Goal: Information Seeking & Learning: Learn about a topic

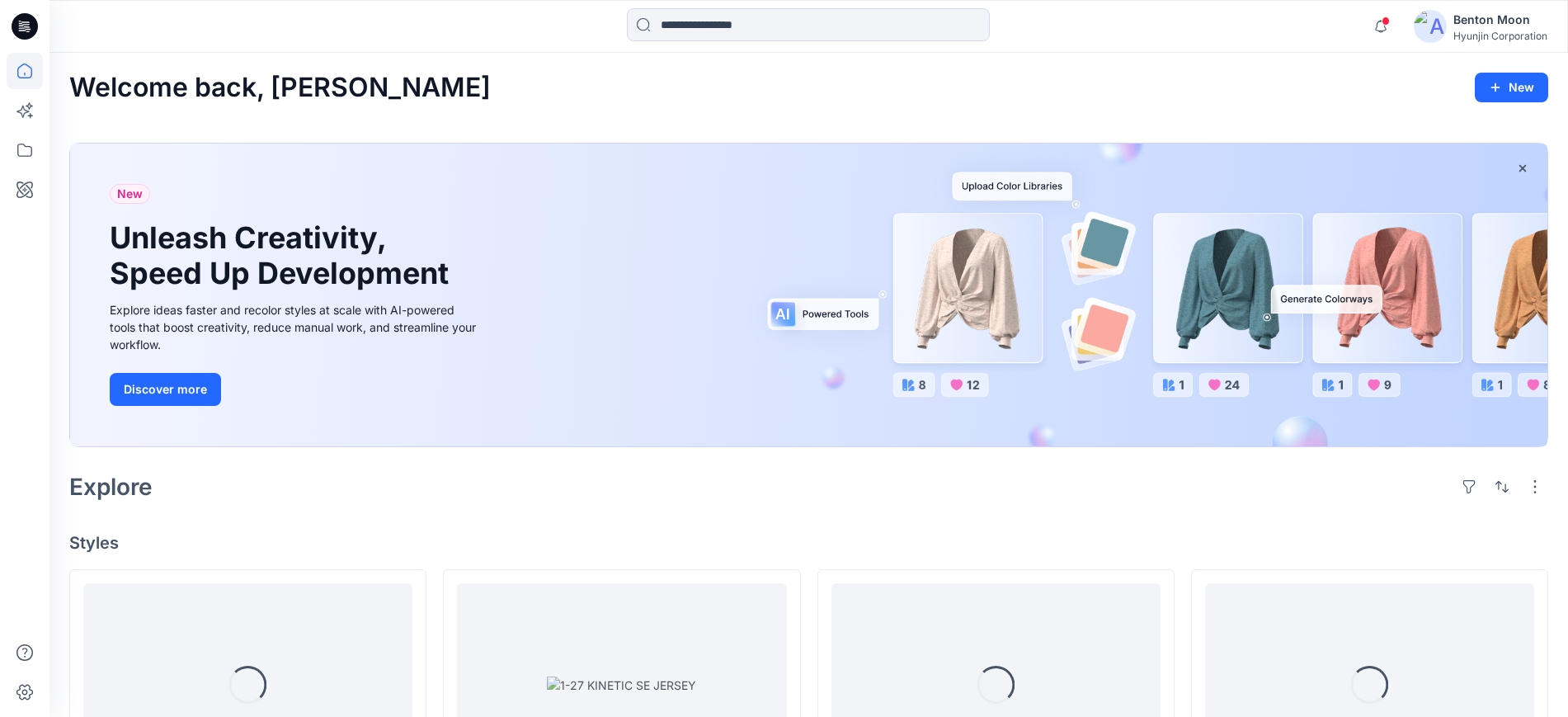
click at [43, 152] on div at bounding box center [24, 358] width 49 height 717
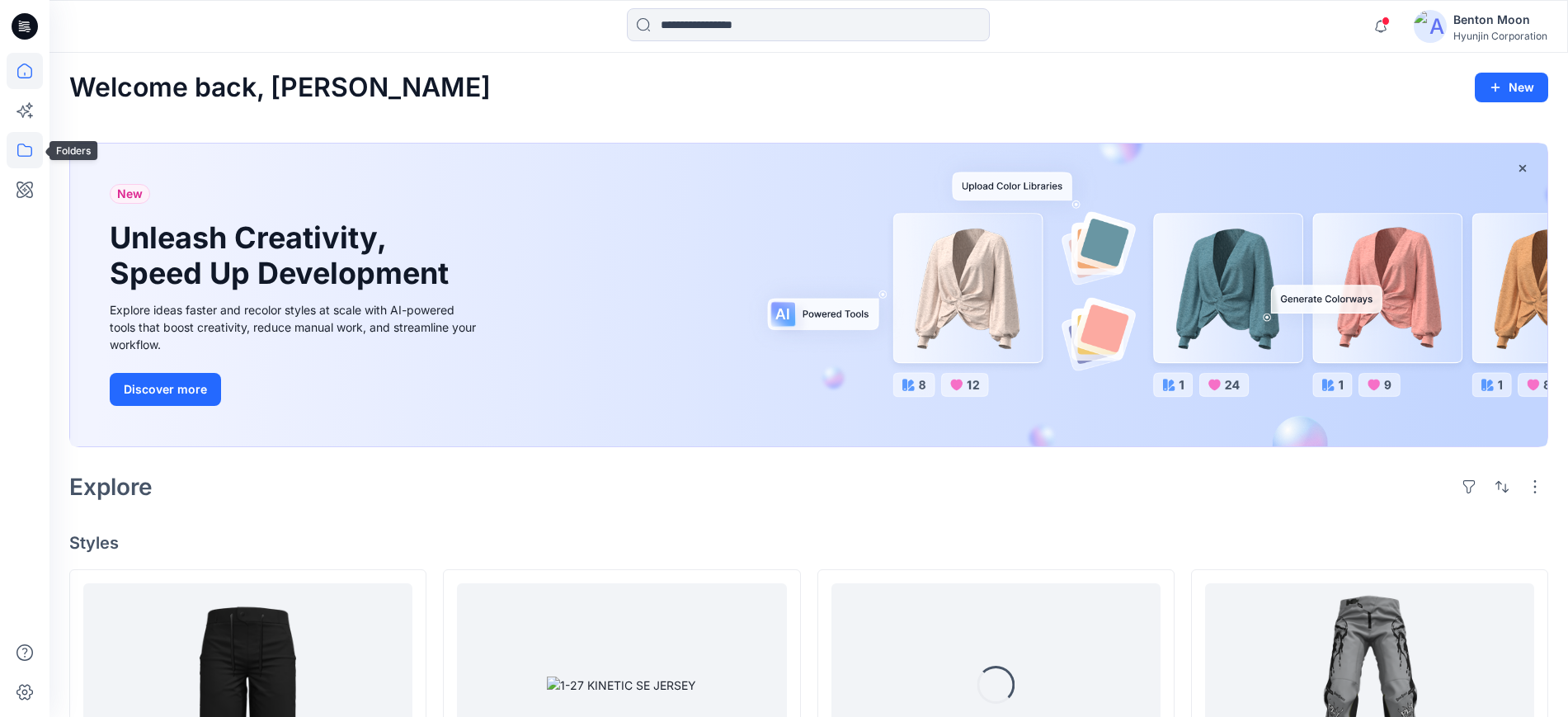
click at [32, 149] on icon at bounding box center [25, 150] width 15 height 13
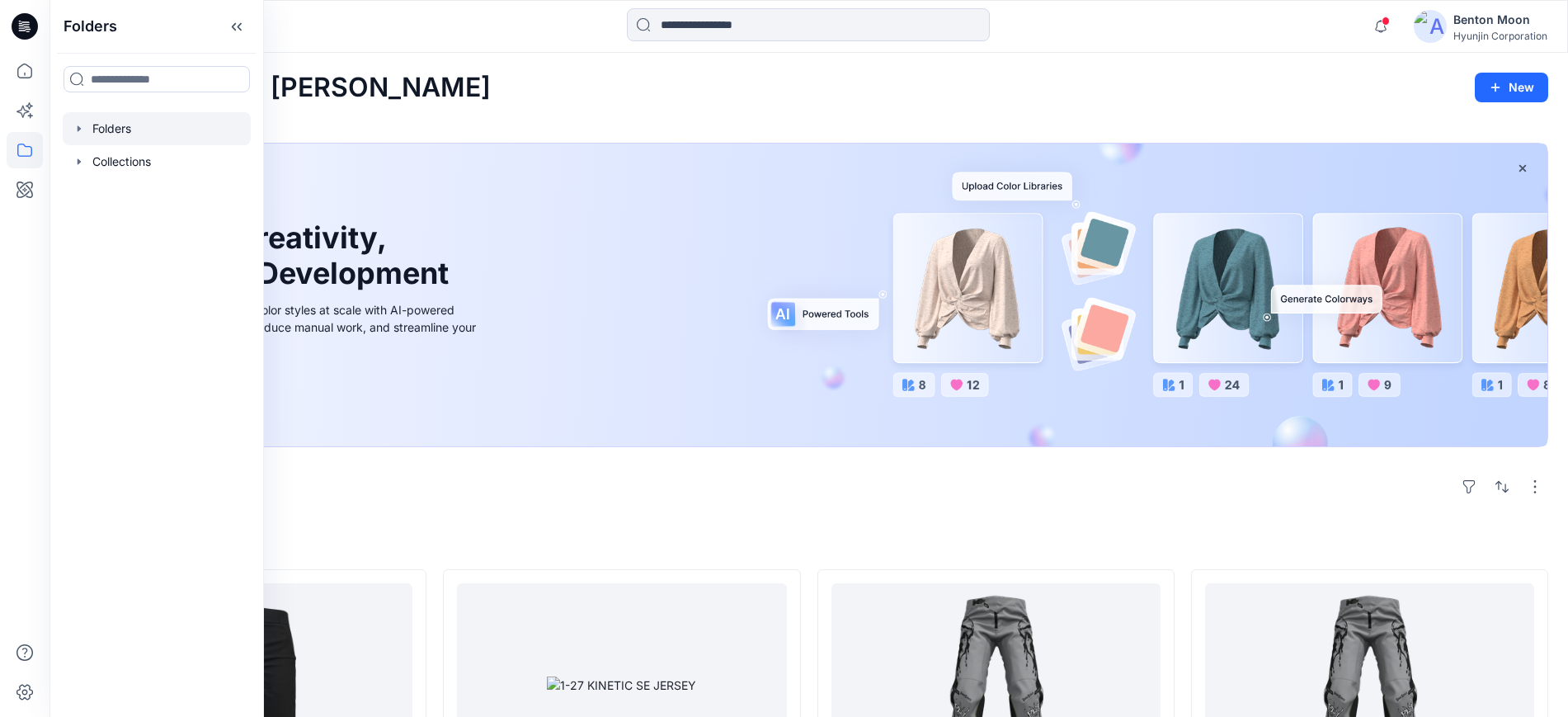
click at [126, 114] on div at bounding box center [157, 128] width 188 height 33
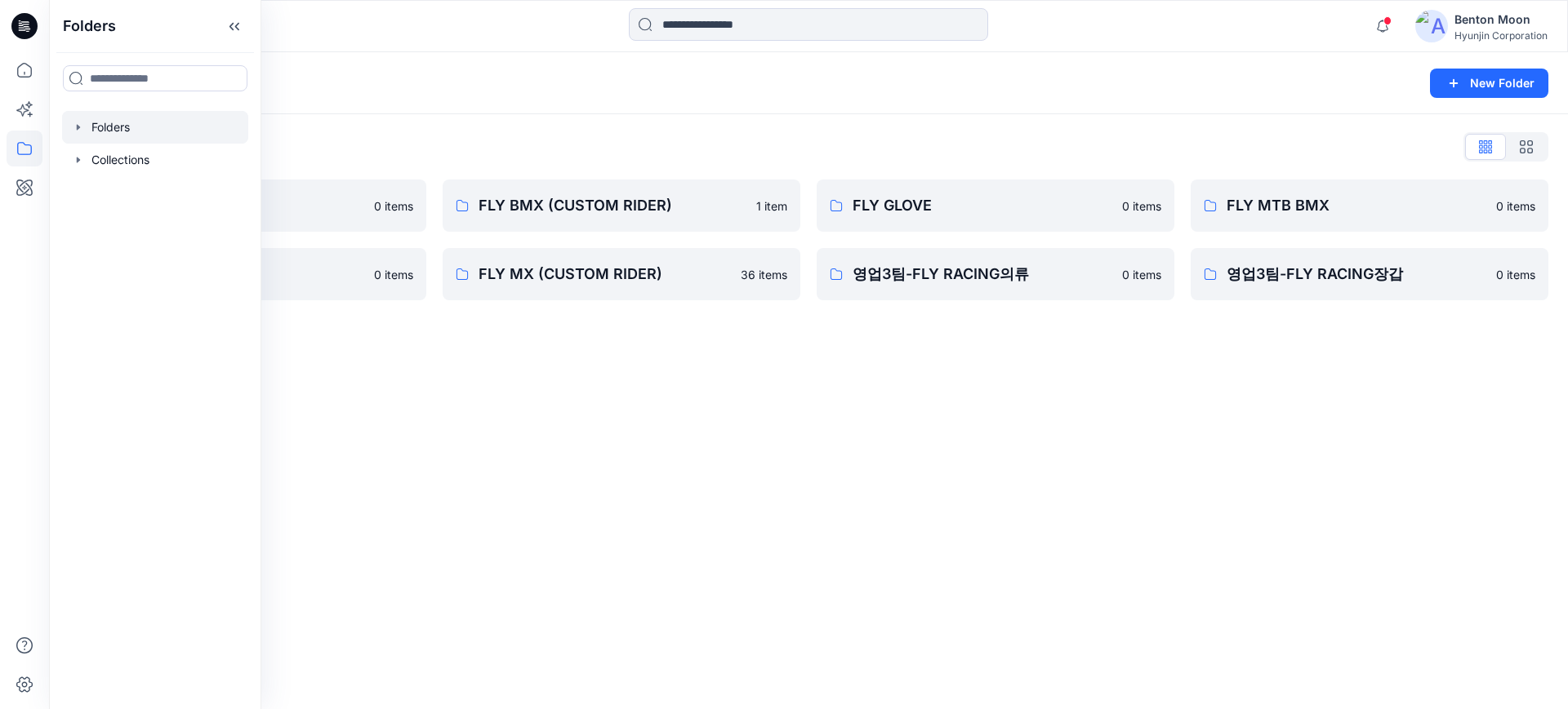
drag, startPoint x: 431, startPoint y: 398, endPoint x: 879, endPoint y: 172, distance: 501.8
click at [433, 397] on div "Folders New Folder Folders List 0-HYUNJIN 0 items FLY MX 0 items FLY BMX (CUSTO…" at bounding box center [808, 381] width 1519 height 657
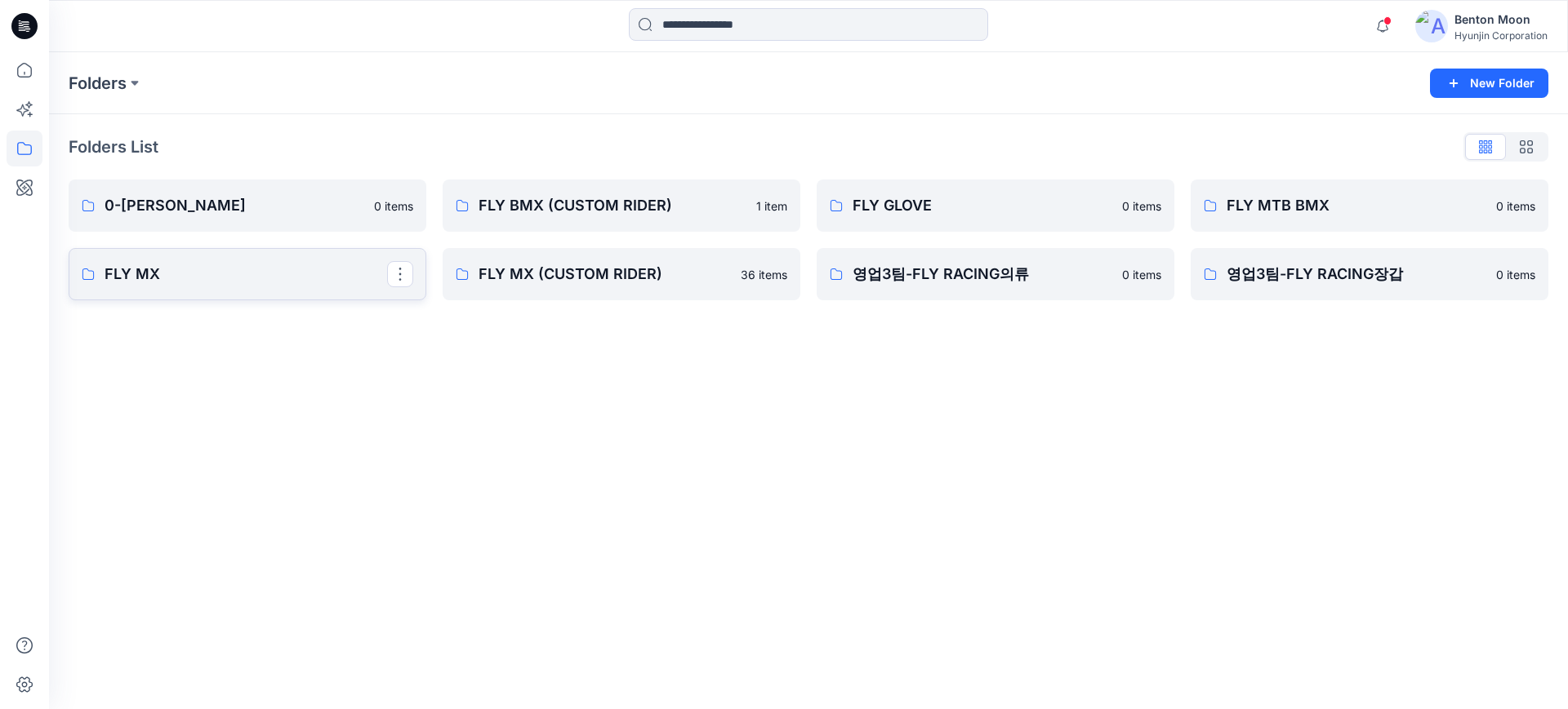
click at [282, 286] on link "FLY MX" at bounding box center [247, 274] width 358 height 52
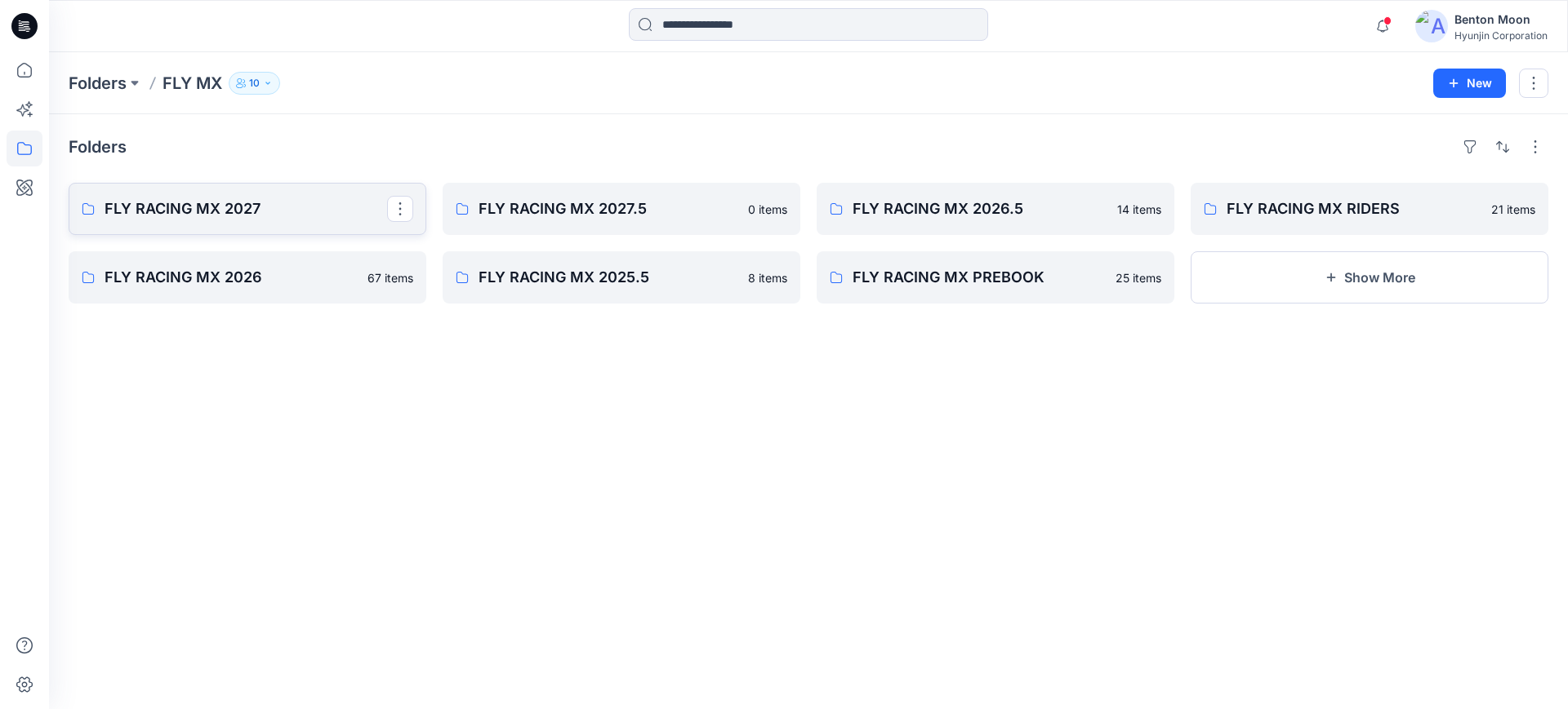
click at [262, 203] on p "FLY RACING MX 2027" at bounding box center [246, 209] width 283 height 23
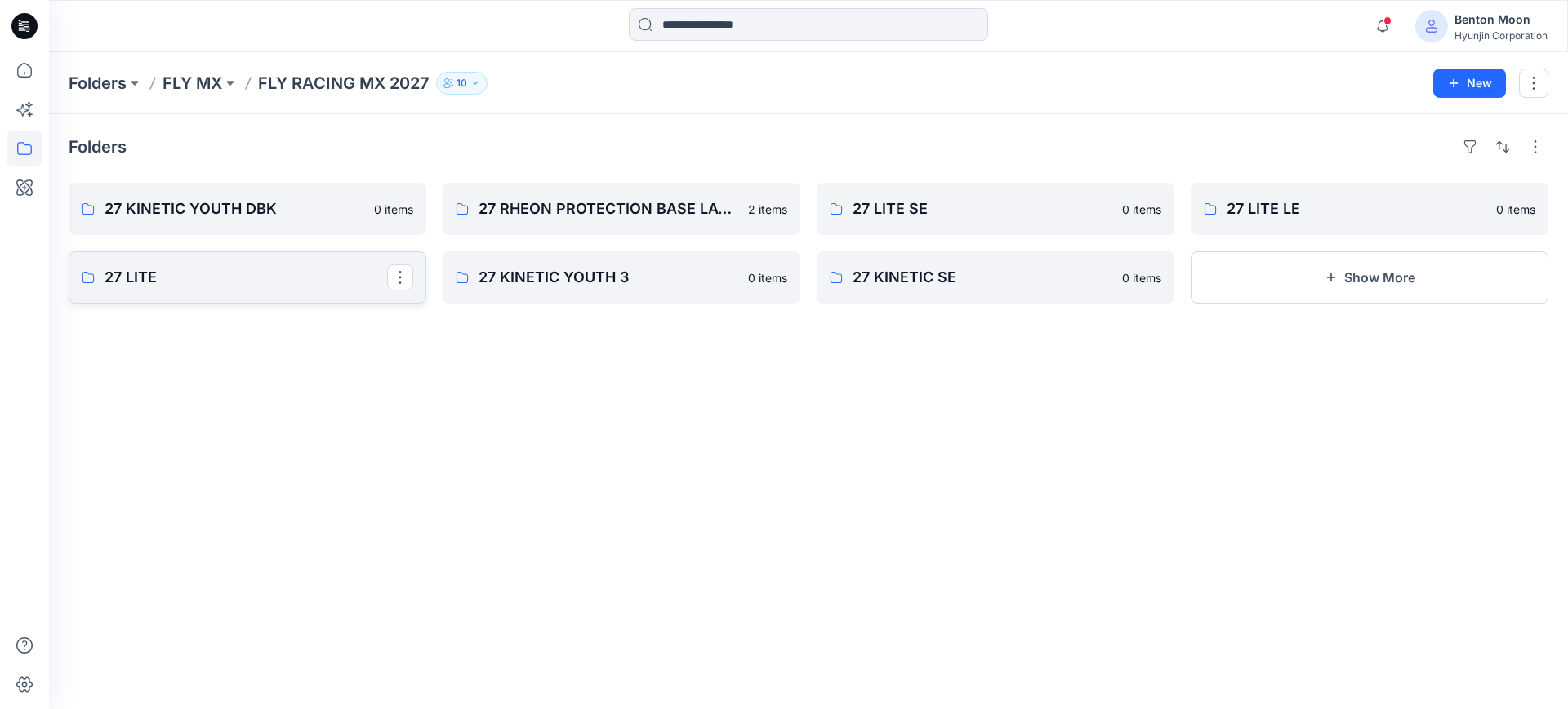
click at [183, 293] on link "27 LITE" at bounding box center [247, 277] width 358 height 52
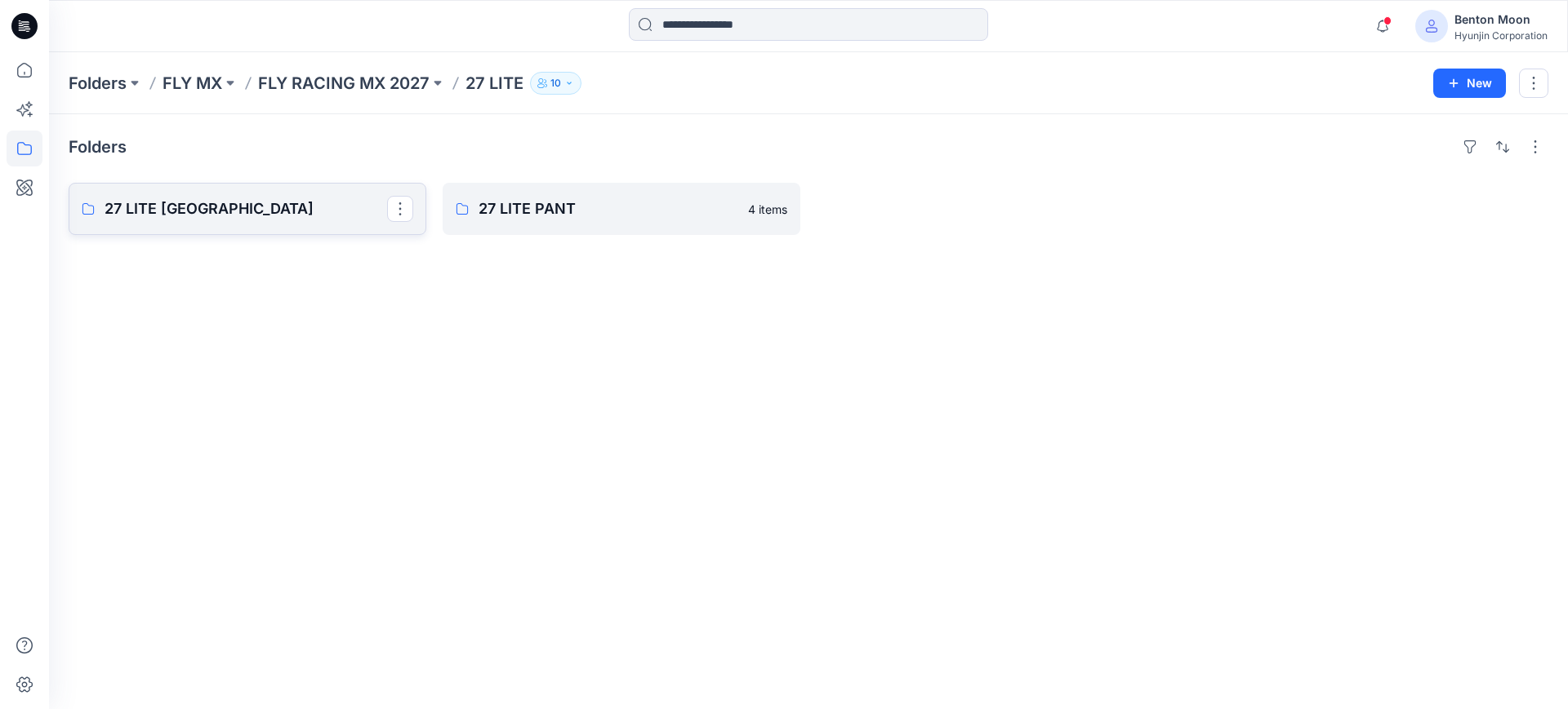
click at [311, 216] on p "27 LITE JERSEY" at bounding box center [246, 209] width 283 height 23
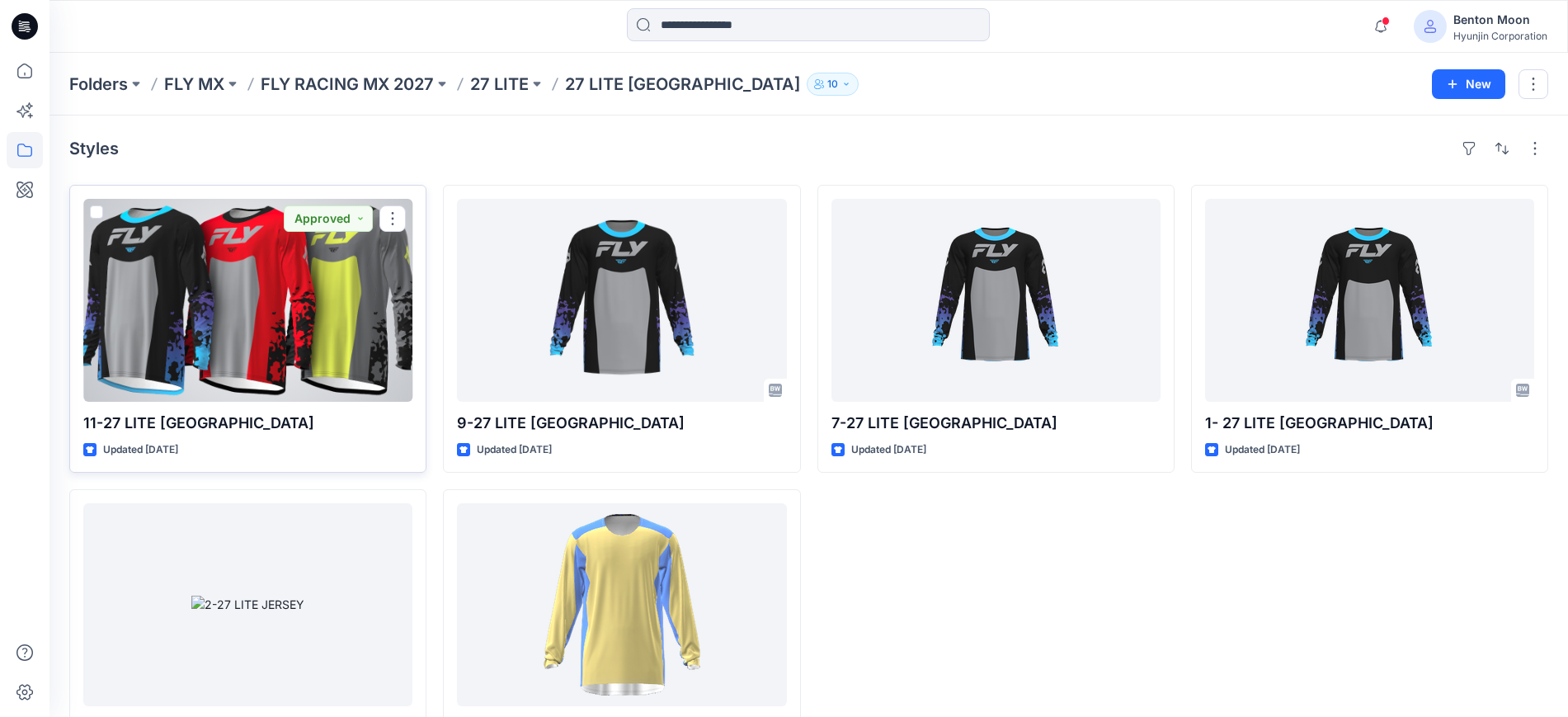
click at [373, 315] on div at bounding box center [247, 300] width 329 height 203
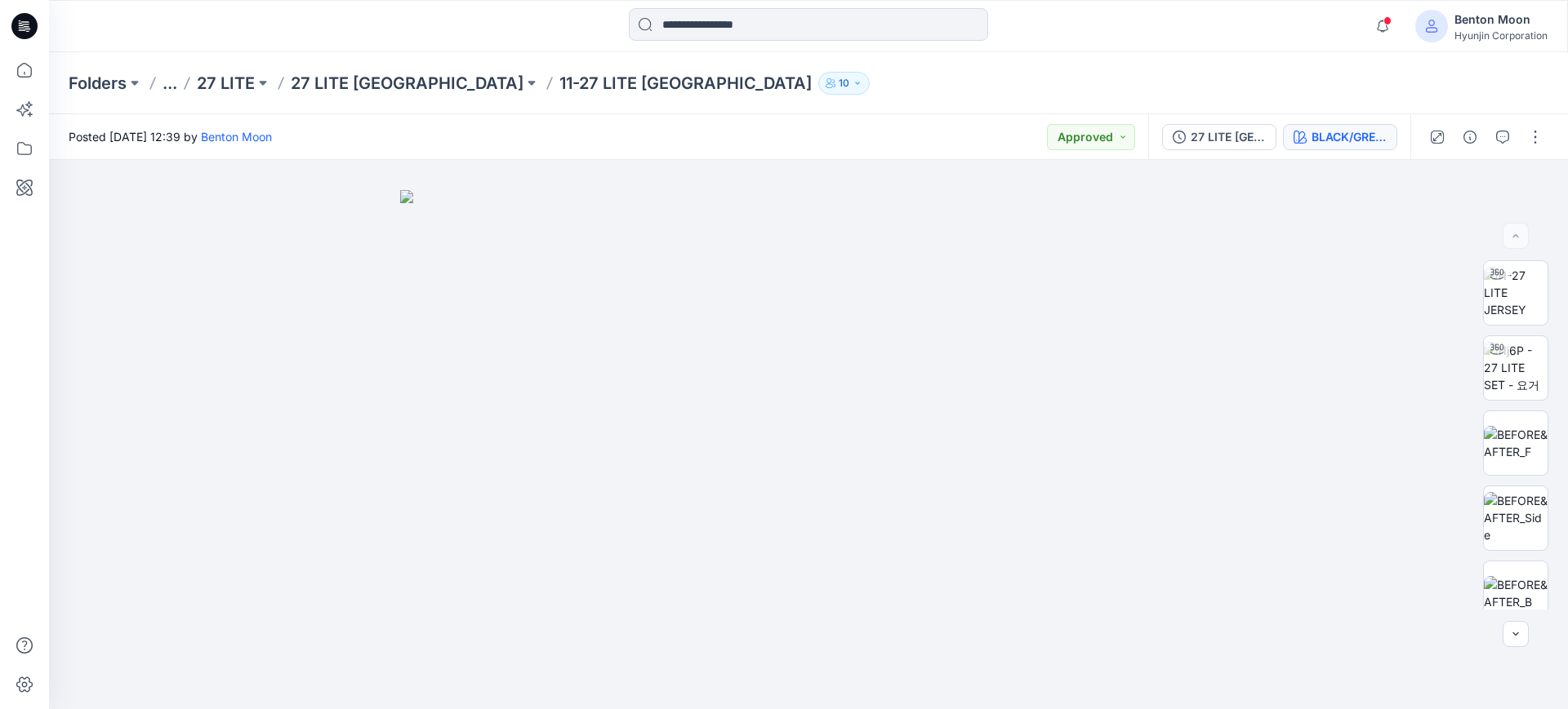
click at [1331, 145] on button "BLACK/GREY/GRADIENT" at bounding box center [1341, 138] width 114 height 27
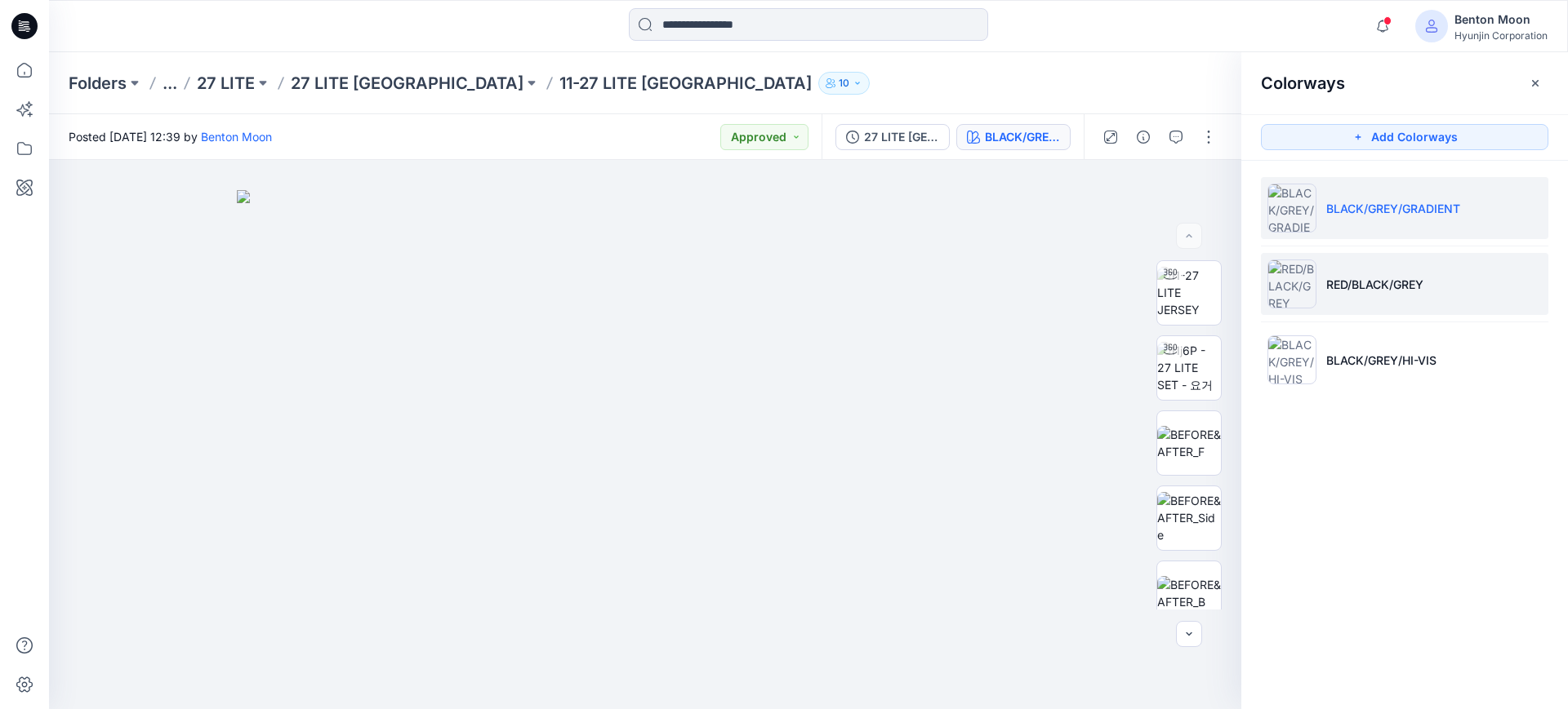
click at [1333, 266] on li "RED/BLACK/GREY" at bounding box center [1405, 284] width 288 height 62
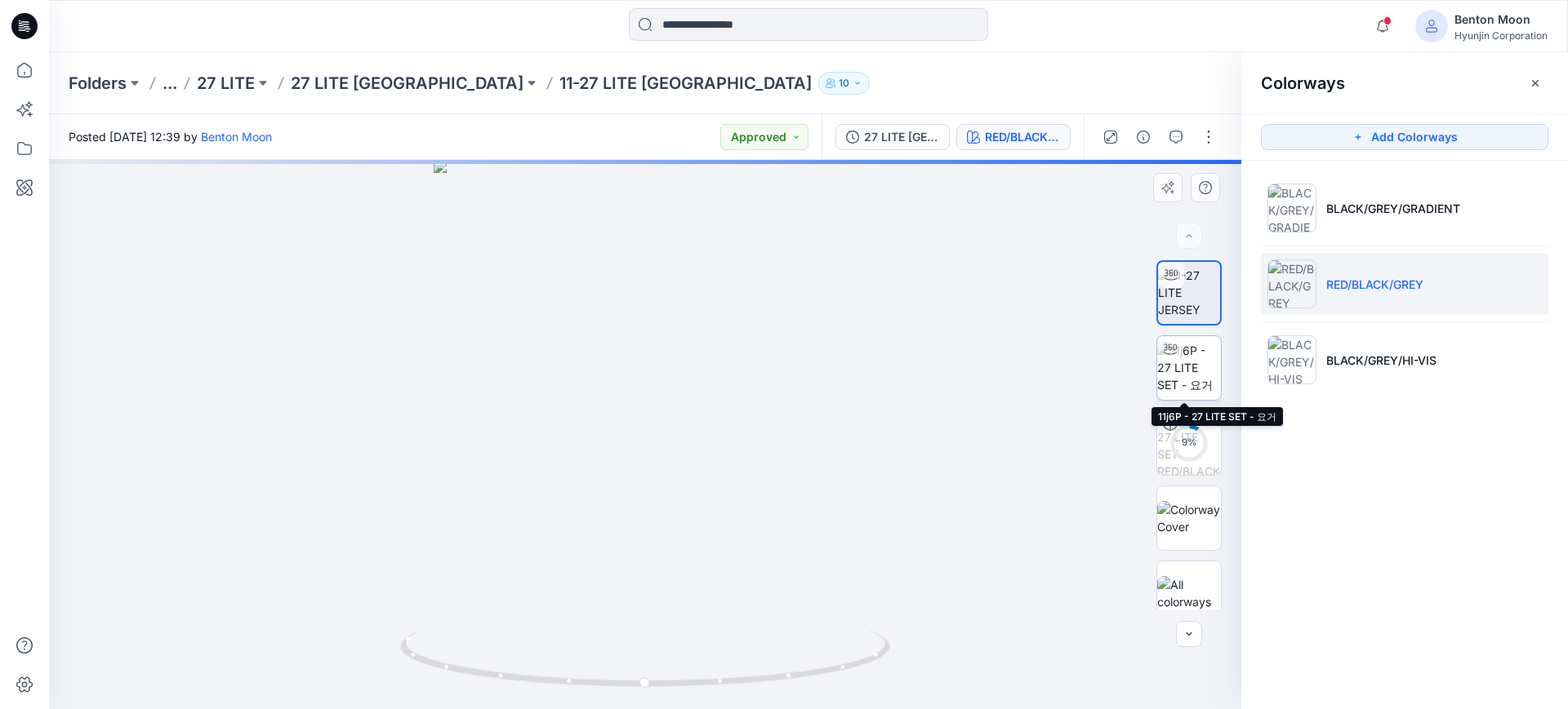
click at [1181, 358] on img at bounding box center [1189, 367] width 64 height 51
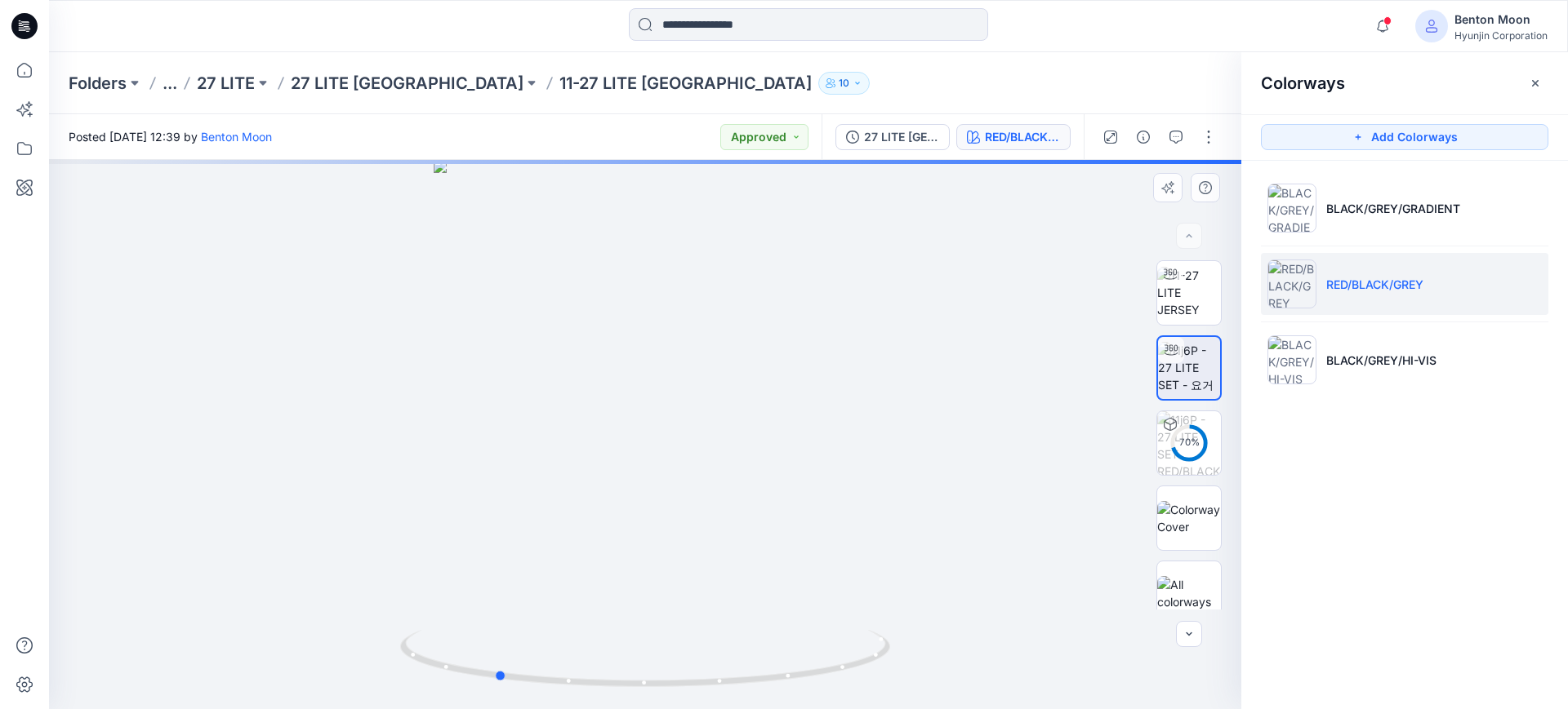
drag, startPoint x: 752, startPoint y: 659, endPoint x: 616, endPoint y: 592, distance: 151.6
click at [601, 652] on icon at bounding box center [647, 661] width 494 height 61
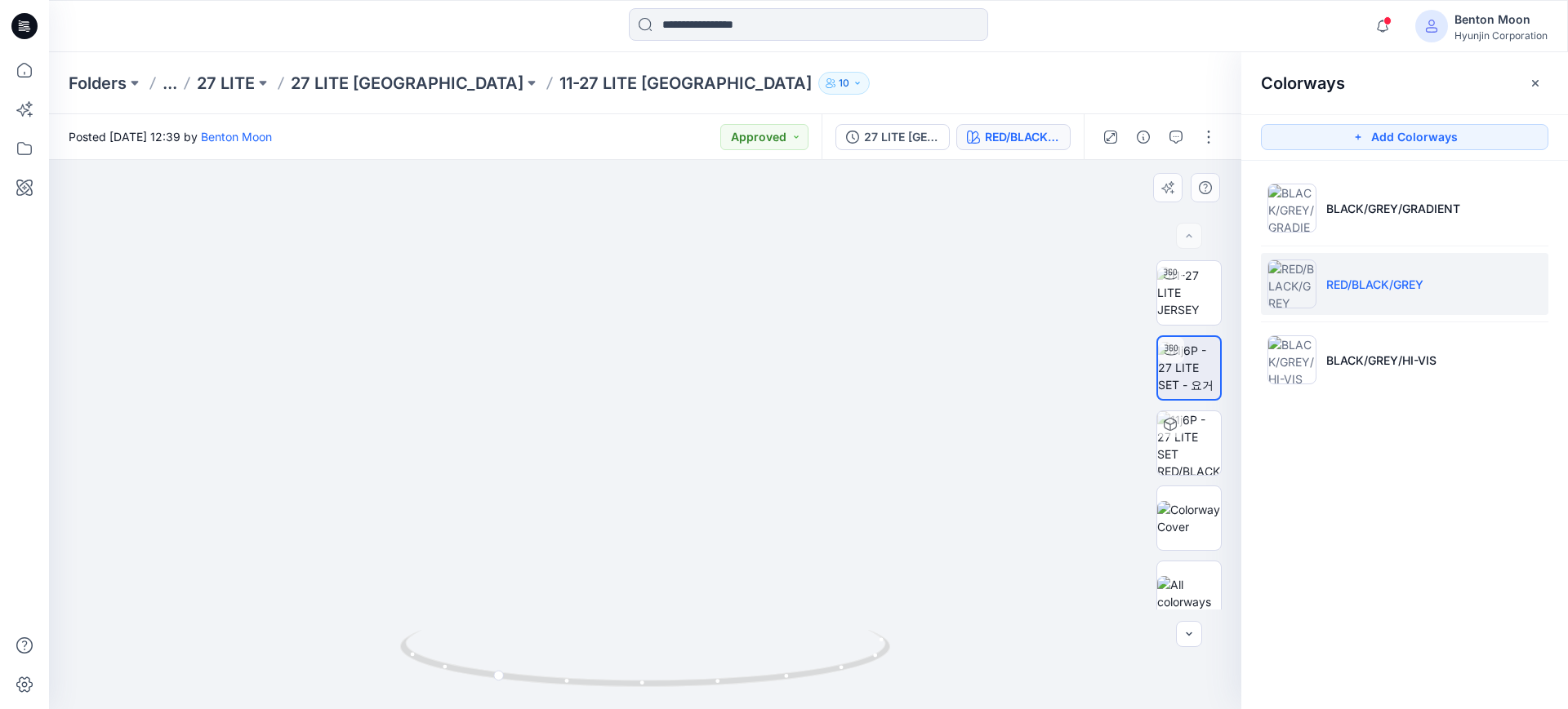
drag, startPoint x: 651, startPoint y: 289, endPoint x: 626, endPoint y: 512, distance: 224.4
click at [626, 512] on img at bounding box center [645, 337] width 1078 height 745
drag, startPoint x: 641, startPoint y: 415, endPoint x: 635, endPoint y: 439, distance: 24.7
click at [636, 437] on img at bounding box center [645, 341] width 1078 height 738
drag, startPoint x: 747, startPoint y: 637, endPoint x: 738, endPoint y: 606, distance: 32.3
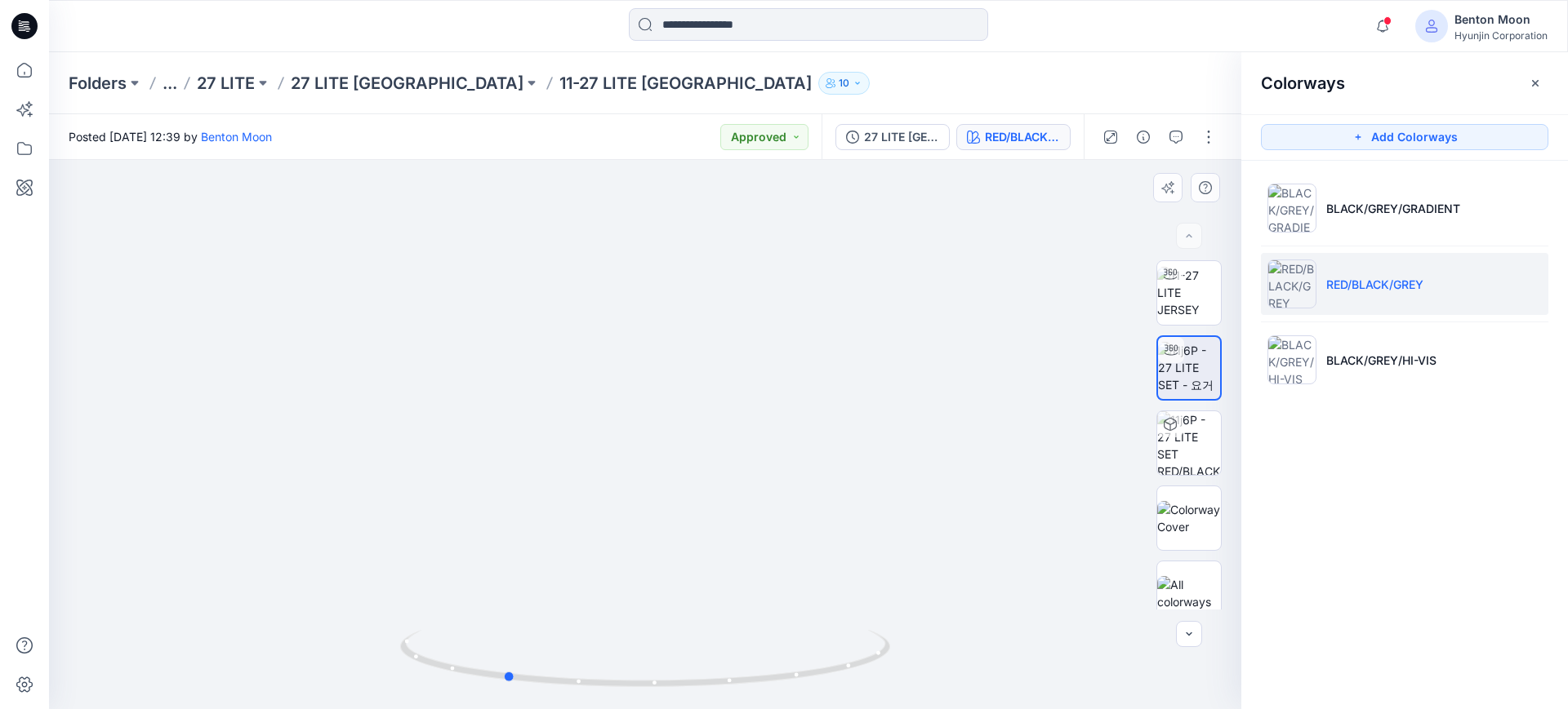
click at [757, 633] on icon at bounding box center [647, 661] width 494 height 61
drag, startPoint x: 739, startPoint y: 630, endPoint x: 864, endPoint y: 595, distance: 129.8
click at [864, 595] on div at bounding box center [645, 435] width 1192 height 550
drag, startPoint x: 730, startPoint y: 667, endPoint x: 859, endPoint y: 636, distance: 132.7
click at [859, 636] on icon at bounding box center [647, 661] width 494 height 61
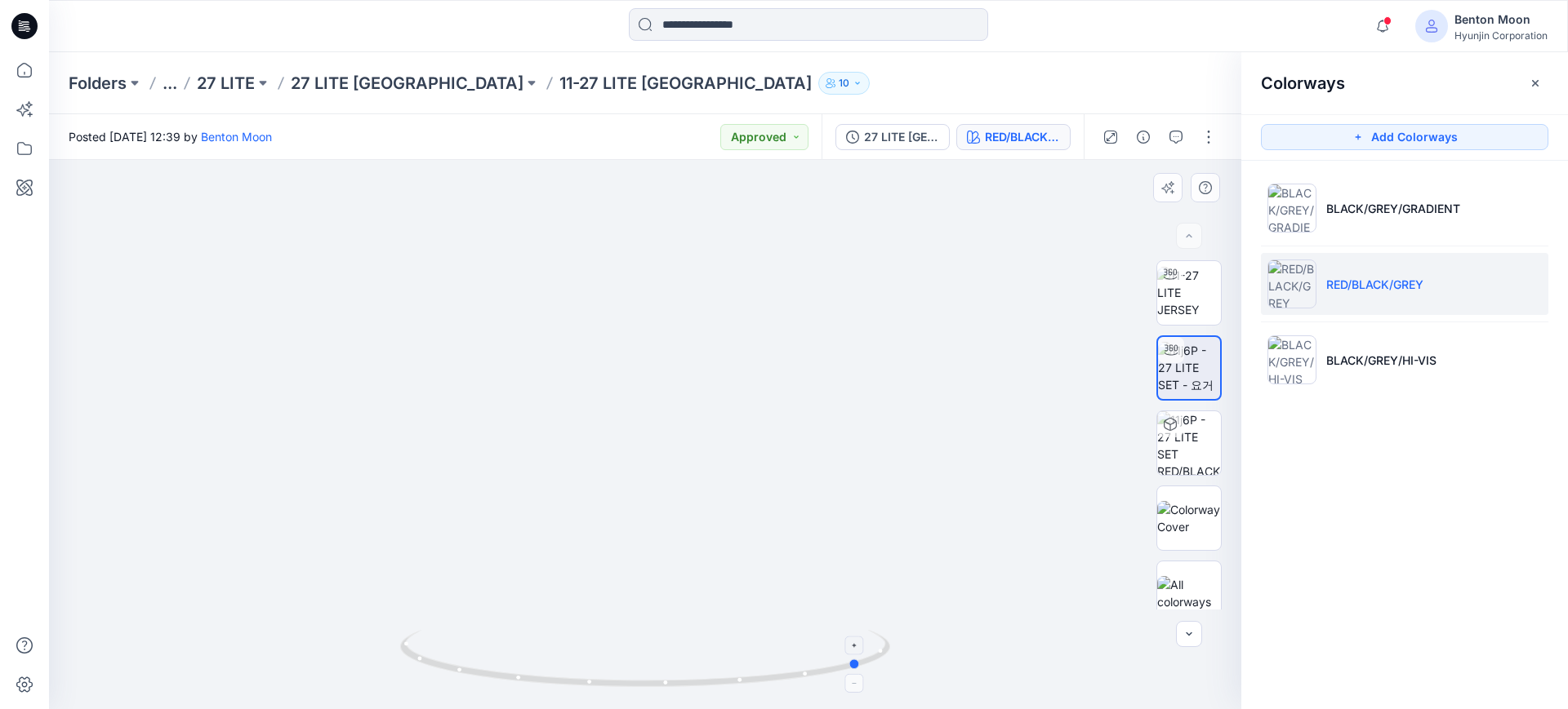
drag, startPoint x: 810, startPoint y: 667, endPoint x: 873, endPoint y: 649, distance: 65.5
click at [873, 649] on icon at bounding box center [647, 661] width 494 height 61
drag, startPoint x: 771, startPoint y: 656, endPoint x: 621, endPoint y: 673, distance: 151.0
click at [621, 673] on icon at bounding box center [647, 661] width 494 height 61
drag, startPoint x: 747, startPoint y: 673, endPoint x: 635, endPoint y: 673, distance: 112.0
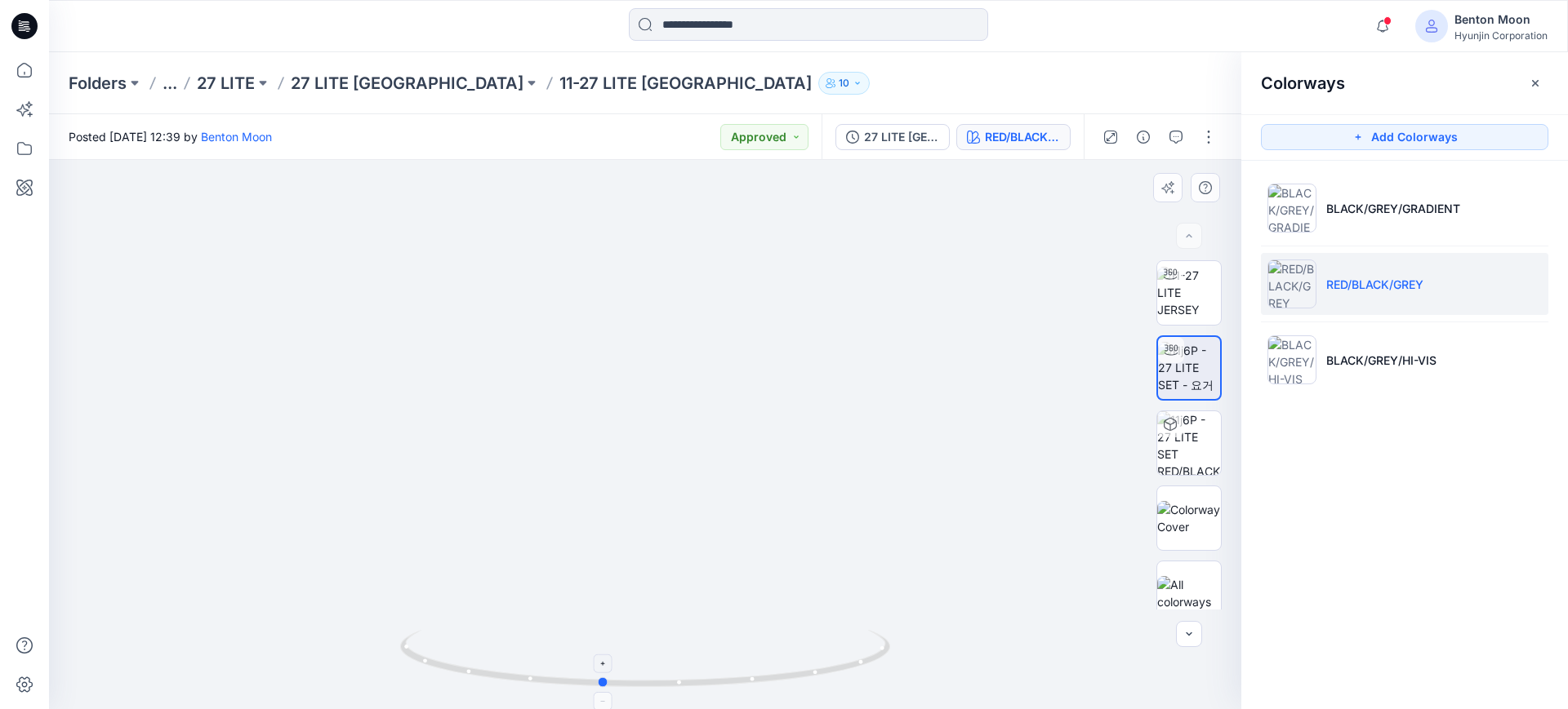
click at [635, 673] on icon at bounding box center [647, 661] width 494 height 61
drag, startPoint x: 671, startPoint y: 574, endPoint x: 671, endPoint y: 483, distance: 91.0
click at [671, 491] on img at bounding box center [645, 373] width 881 height 671
drag, startPoint x: 838, startPoint y: 669, endPoint x: 558, endPoint y: 652, distance: 280.5
click at [558, 652] on icon at bounding box center [647, 661] width 494 height 61
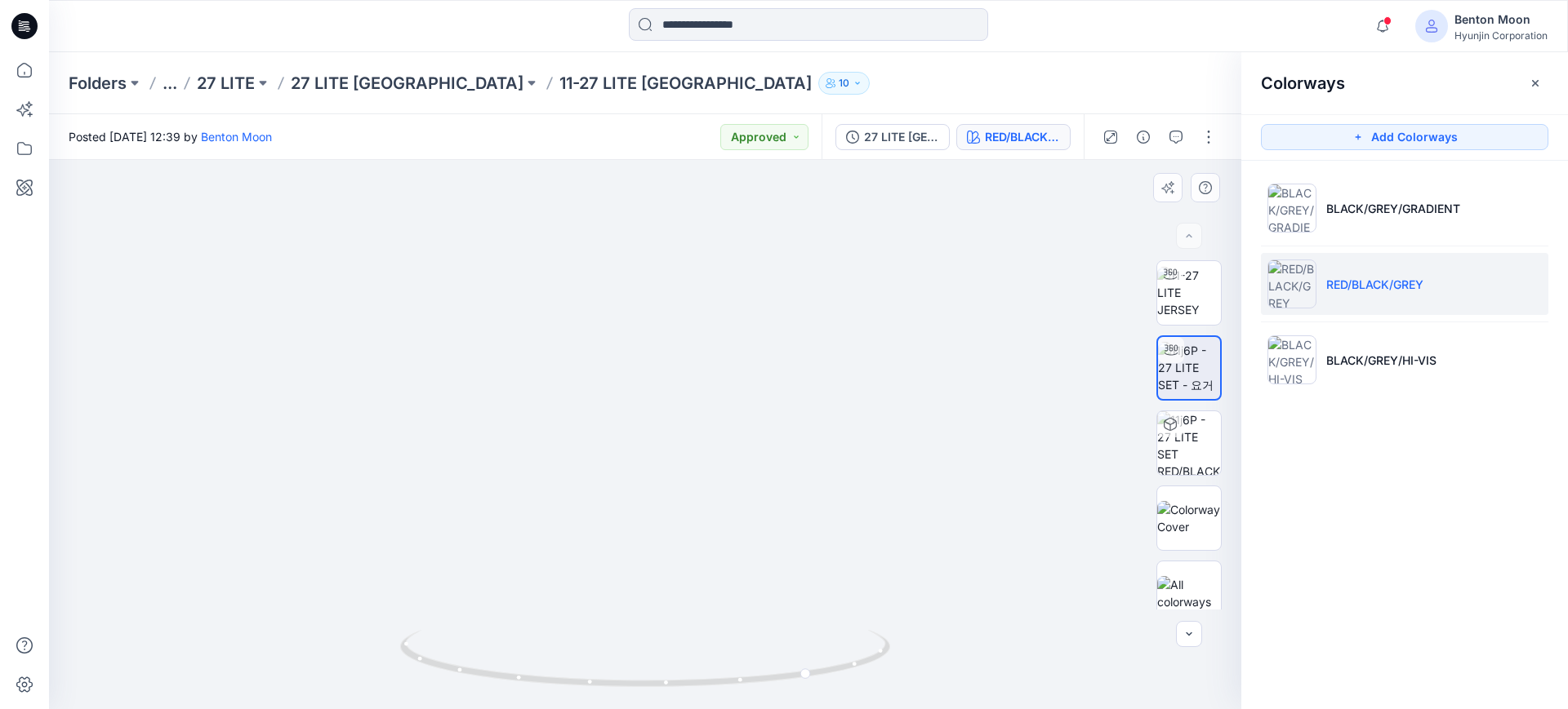
drag, startPoint x: 709, startPoint y: 624, endPoint x: 681, endPoint y: 614, distance: 29.7
click at [681, 615] on img at bounding box center [645, 332] width 881 height 755
drag, startPoint x: 583, startPoint y: 565, endPoint x: 671, endPoint y: 536, distance: 92.7
click at [671, 536] on img at bounding box center [645, 315] width 881 height 789
drag, startPoint x: 504, startPoint y: 675, endPoint x: 653, endPoint y: 657, distance: 150.1
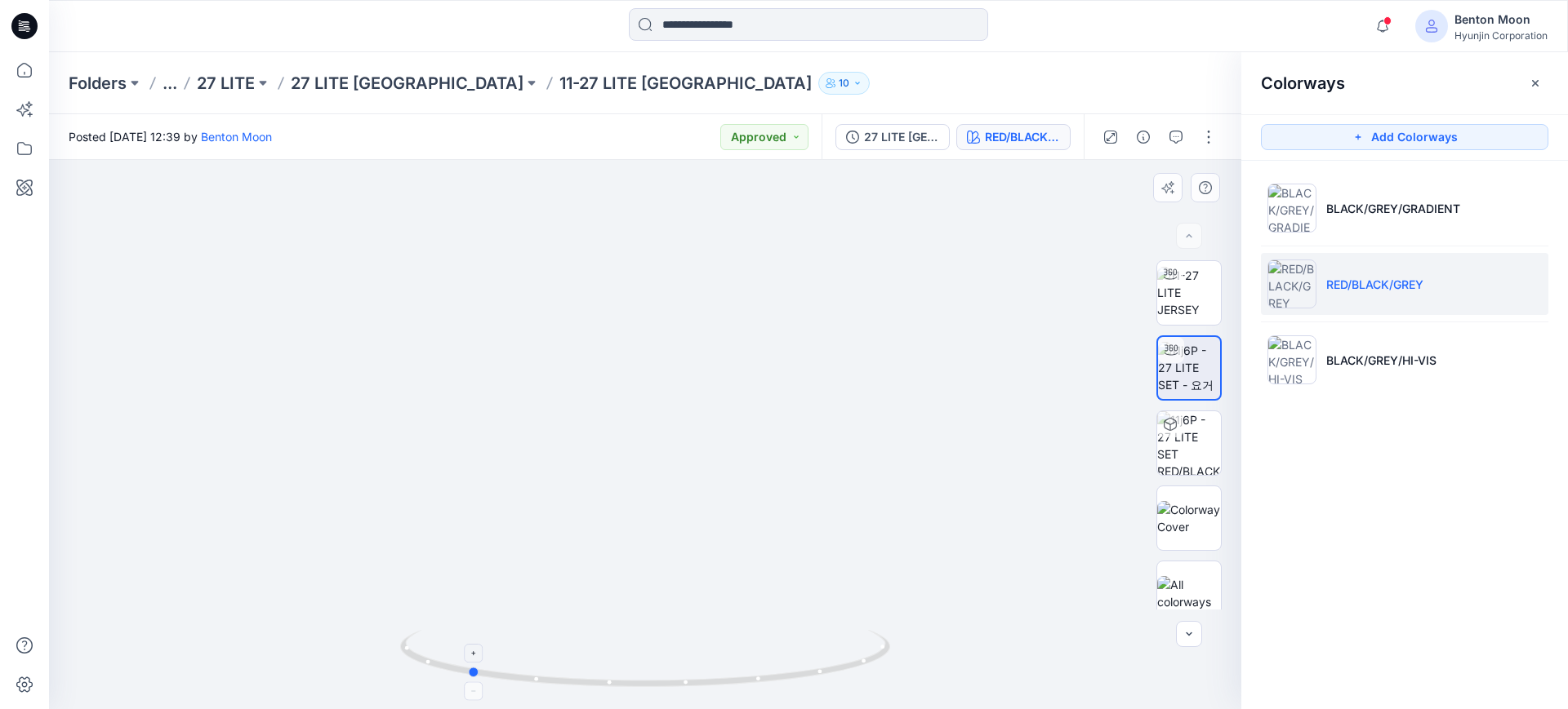
click at [653, 657] on icon at bounding box center [647, 661] width 494 height 61
drag, startPoint x: 570, startPoint y: 687, endPoint x: 681, endPoint y: 658, distance: 114.7
click at [681, 658] on icon at bounding box center [647, 661] width 494 height 61
drag, startPoint x: 526, startPoint y: 681, endPoint x: 592, endPoint y: 668, distance: 67.3
click at [592, 668] on icon at bounding box center [647, 661] width 494 height 61
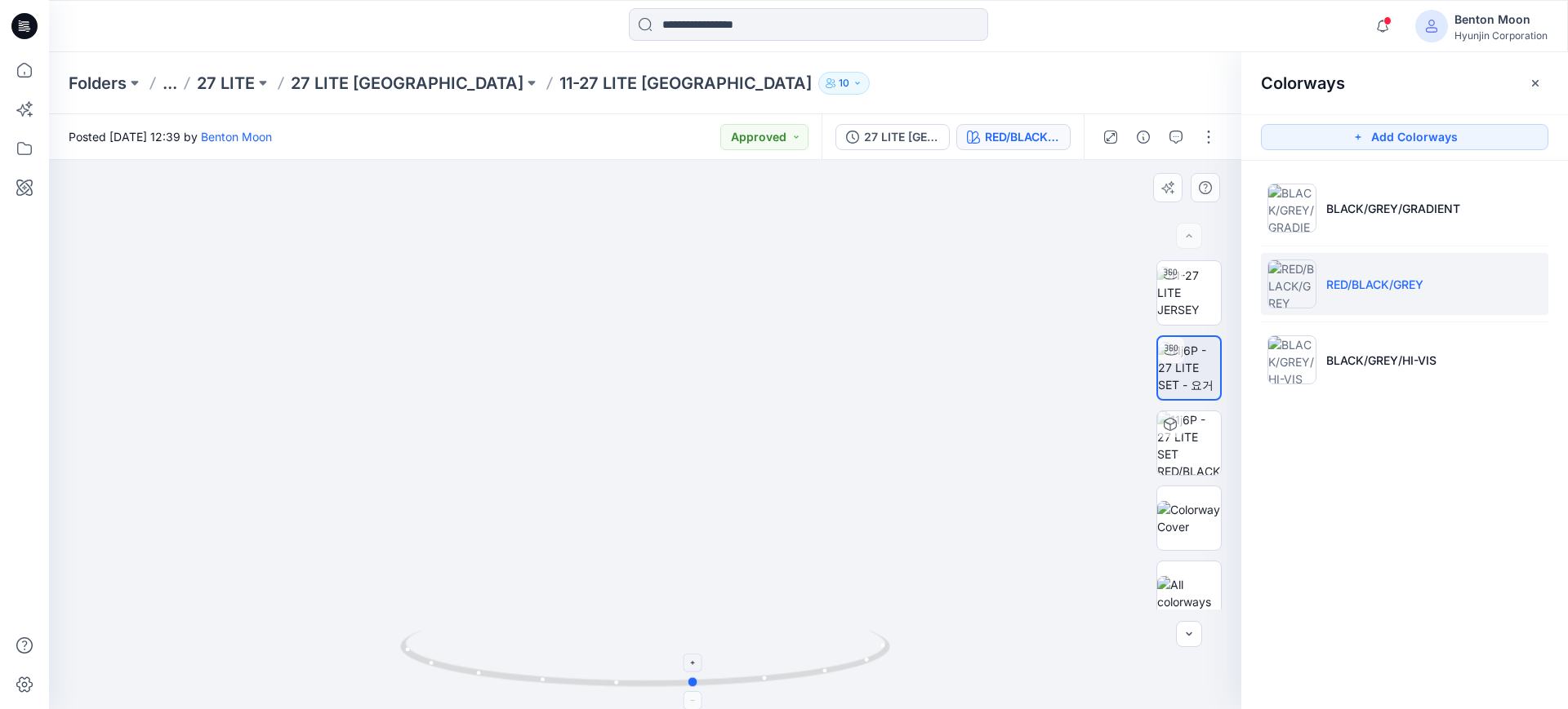
drag, startPoint x: 538, startPoint y: 679, endPoint x: 598, endPoint y: 684, distance: 60.2
click at [599, 683] on icon at bounding box center [647, 661] width 494 height 61
drag, startPoint x: 454, startPoint y: 673, endPoint x: 562, endPoint y: 667, distance: 108.2
click at [562, 668] on icon at bounding box center [647, 661] width 494 height 61
drag, startPoint x: 488, startPoint y: 685, endPoint x: 540, endPoint y: 671, distance: 53.9
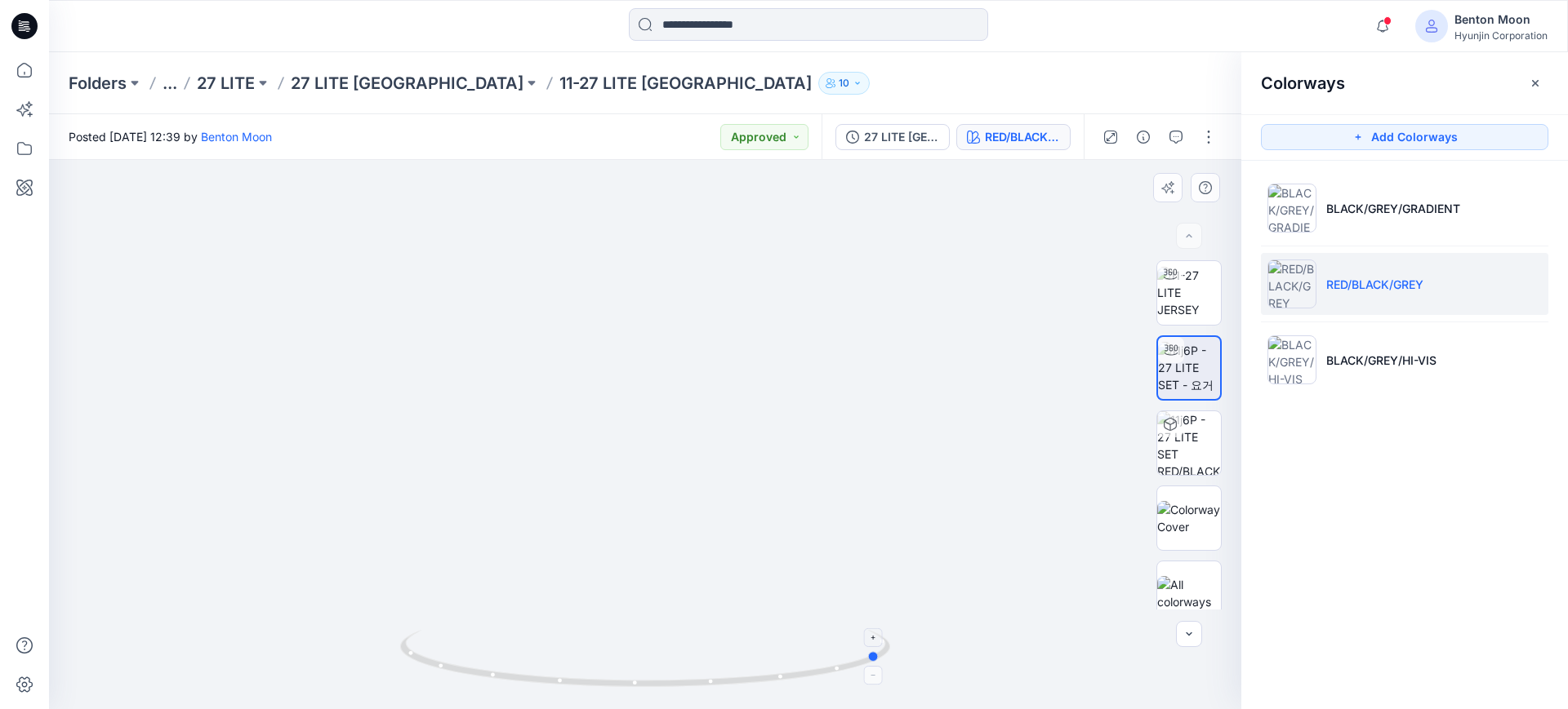
click at [542, 673] on icon at bounding box center [647, 661] width 494 height 61
drag, startPoint x: 483, startPoint y: 687, endPoint x: 536, endPoint y: 682, distance: 53.2
click at [541, 682] on icon at bounding box center [647, 661] width 494 height 61
drag, startPoint x: 504, startPoint y: 685, endPoint x: 538, endPoint y: 682, distance: 34.1
click at [560, 684] on icon at bounding box center [647, 661] width 494 height 61
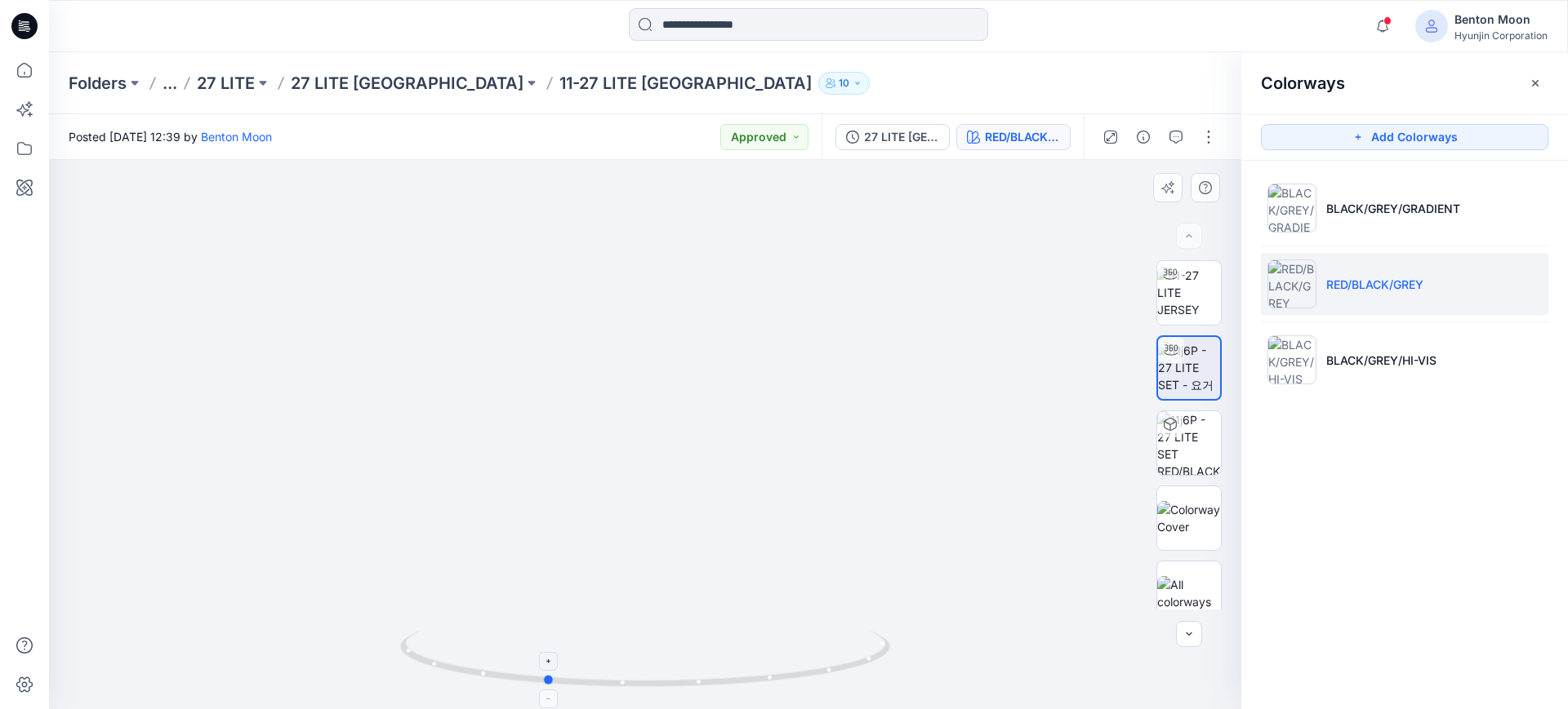
drag, startPoint x: 481, startPoint y: 682, endPoint x: 530, endPoint y: 682, distance: 49.0
click at [535, 683] on icon at bounding box center [647, 661] width 494 height 61
drag, startPoint x: 485, startPoint y: 677, endPoint x: 533, endPoint y: 673, distance: 48.2
click at [534, 673] on icon at bounding box center [647, 661] width 494 height 61
drag, startPoint x: 475, startPoint y: 677, endPoint x: 536, endPoint y: 676, distance: 61.0
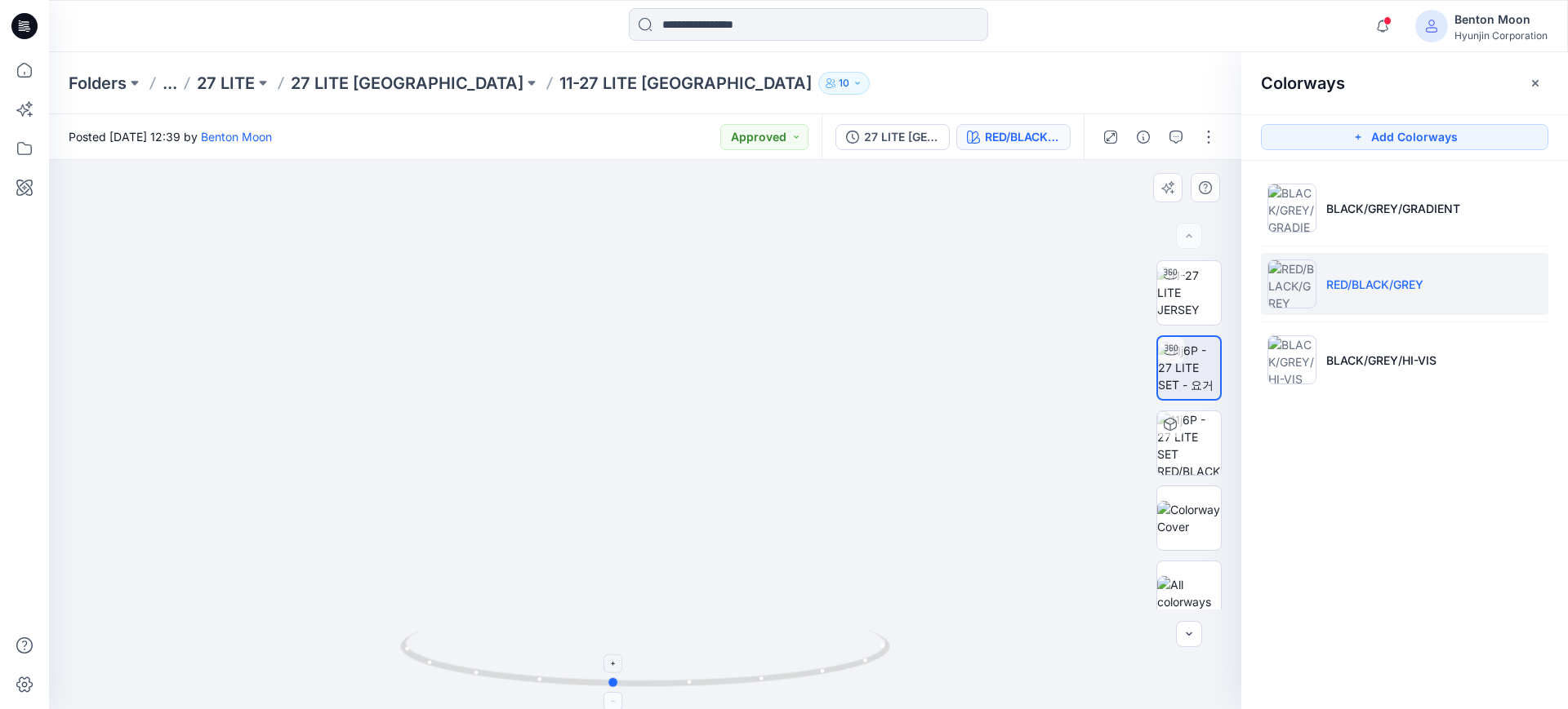
click at [538, 676] on icon at bounding box center [647, 661] width 494 height 61
drag, startPoint x: 487, startPoint y: 678, endPoint x: 522, endPoint y: 618, distance: 69.5
click at [531, 677] on icon at bounding box center [647, 661] width 494 height 61
drag, startPoint x: 569, startPoint y: 424, endPoint x: 694, endPoint y: 375, distance: 134.3
click at [719, 377] on img at bounding box center [645, 304] width 881 height 811
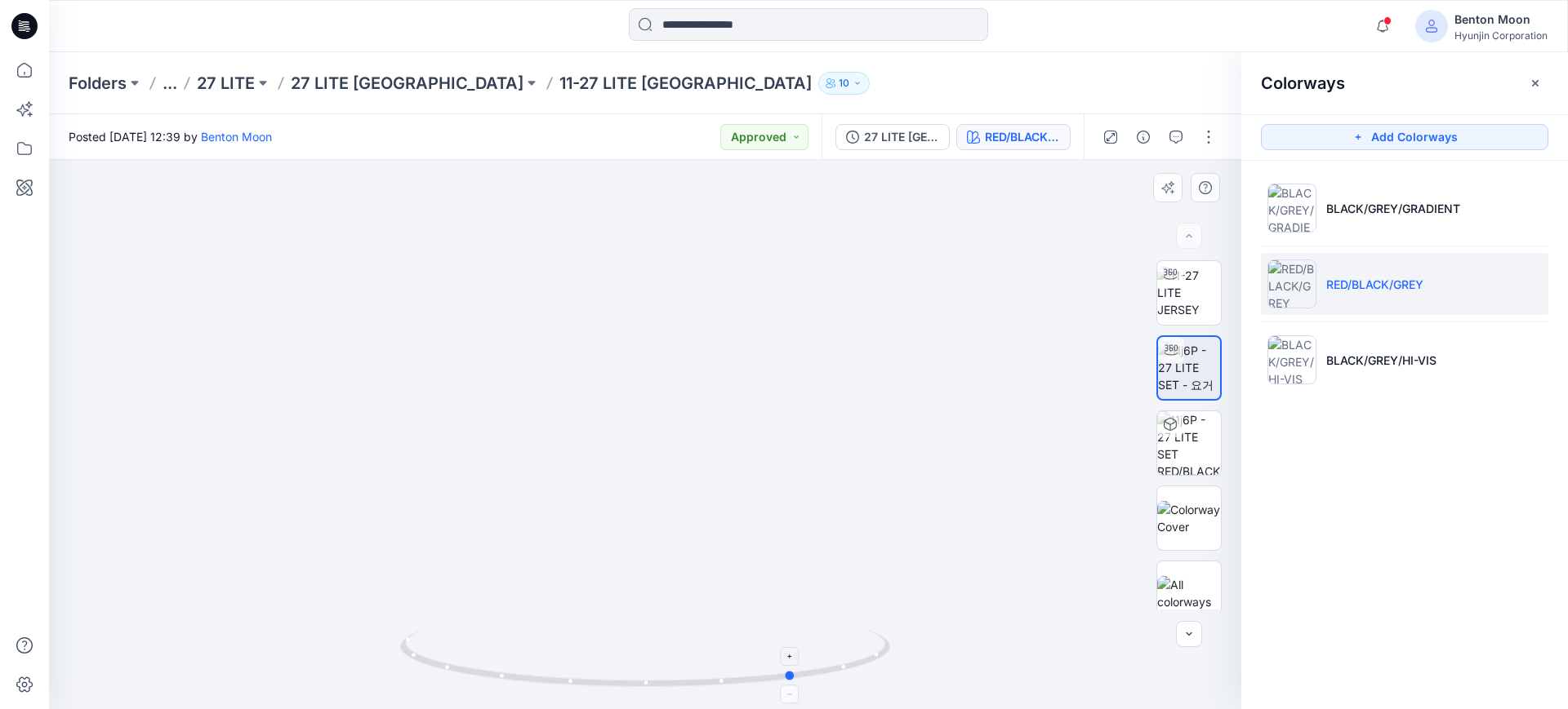
drag, startPoint x: 495, startPoint y: 675, endPoint x: 571, endPoint y: 663, distance: 76.9
click at [579, 657] on icon at bounding box center [647, 661] width 494 height 61
drag, startPoint x: 533, startPoint y: 680, endPoint x: 589, endPoint y: 677, distance: 56.1
click at [589, 677] on icon at bounding box center [647, 661] width 494 height 61
drag, startPoint x: 550, startPoint y: 689, endPoint x: 563, endPoint y: 682, distance: 14.8
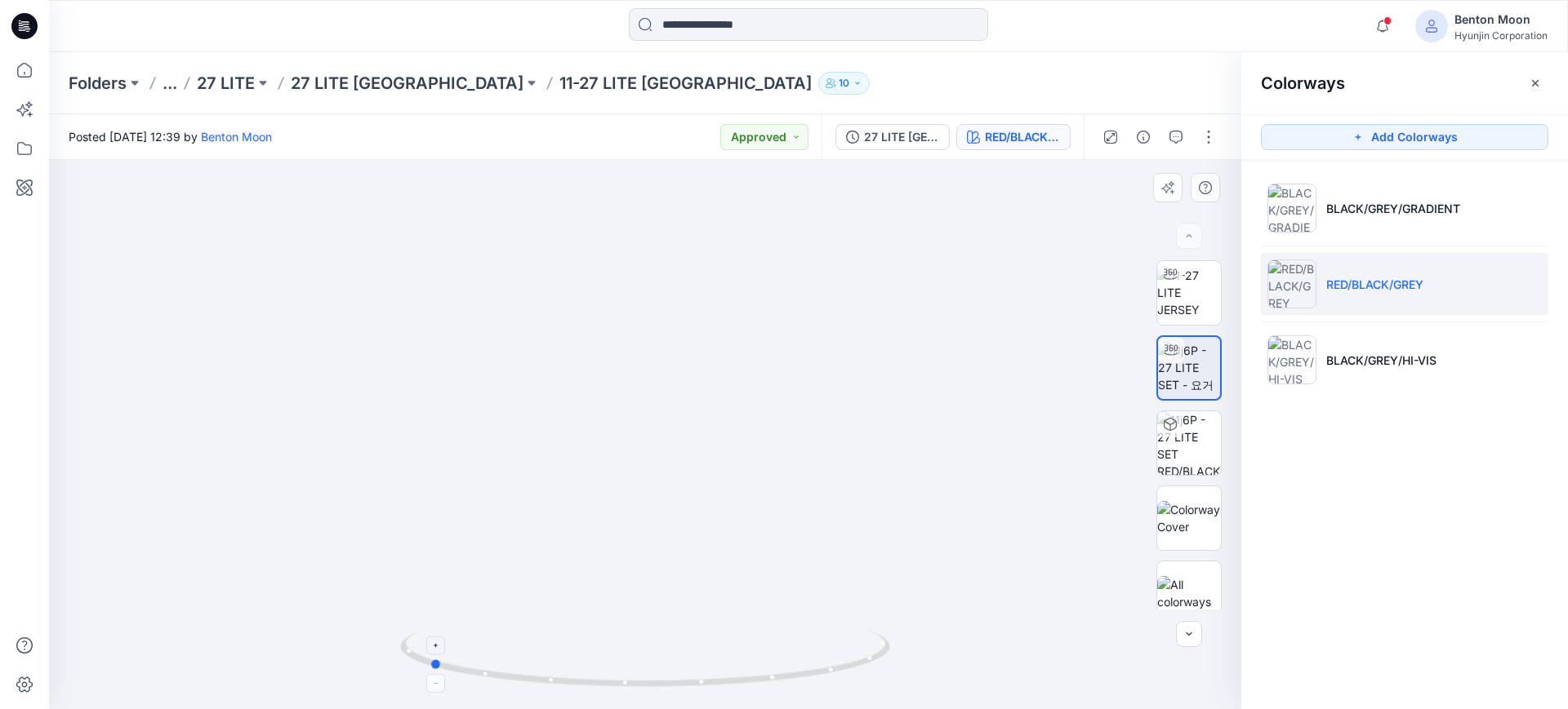
click at [599, 676] on icon at bounding box center [647, 661] width 494 height 61
drag, startPoint x: 541, startPoint y: 684, endPoint x: 572, endPoint y: 677, distance: 31.8
click at [596, 675] on icon at bounding box center [647, 661] width 494 height 61
drag, startPoint x: 553, startPoint y: 686, endPoint x: 601, endPoint y: 683, distance: 48.1
click at [601, 683] on icon at bounding box center [647, 661] width 494 height 61
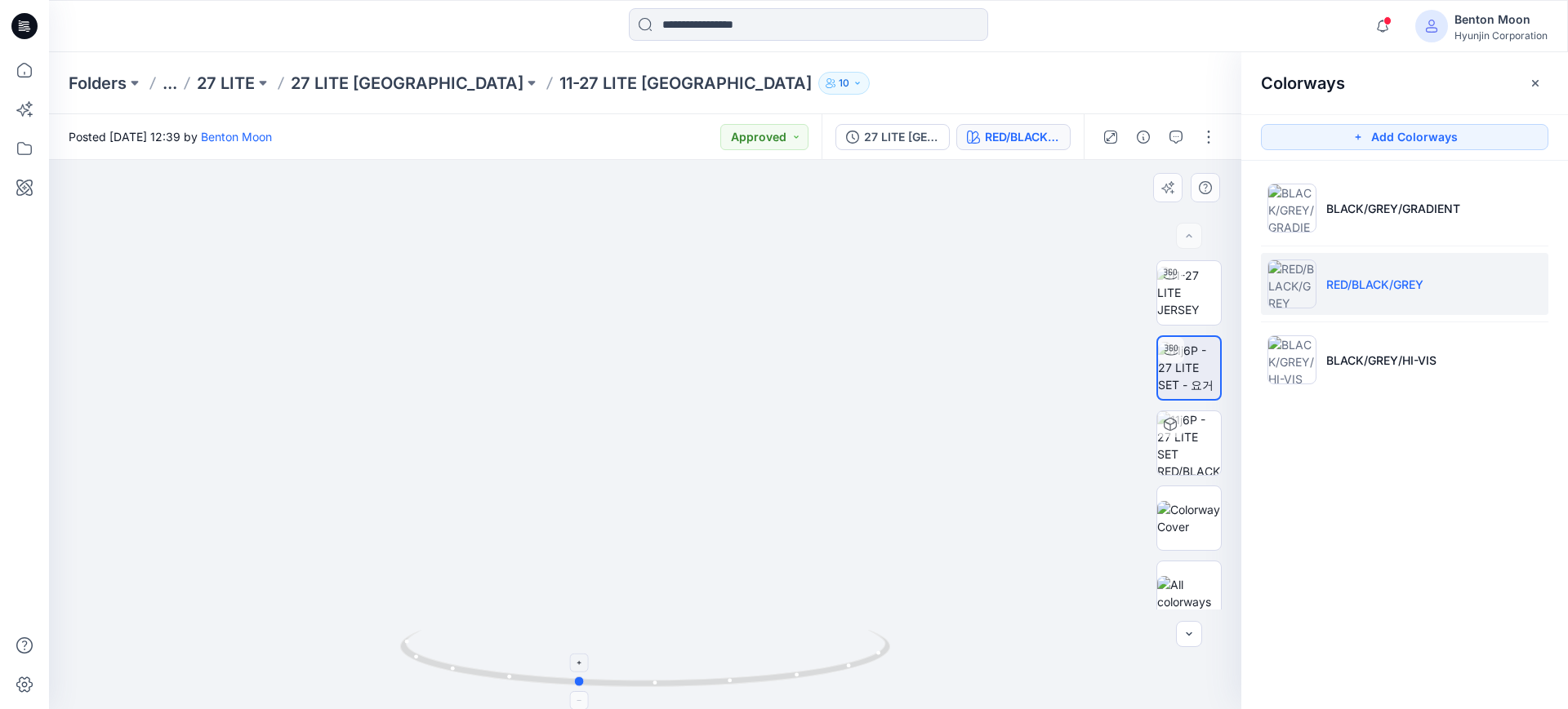
drag, startPoint x: 595, startPoint y: 685, endPoint x: 641, endPoint y: 672, distance: 47.8
click at [641, 672] on icon at bounding box center [647, 661] width 494 height 61
drag, startPoint x: 511, startPoint y: 683, endPoint x: 567, endPoint y: 682, distance: 56.0
click at [567, 682] on icon at bounding box center [647, 661] width 494 height 61
drag, startPoint x: 496, startPoint y: 677, endPoint x: 554, endPoint y: 665, distance: 59.2
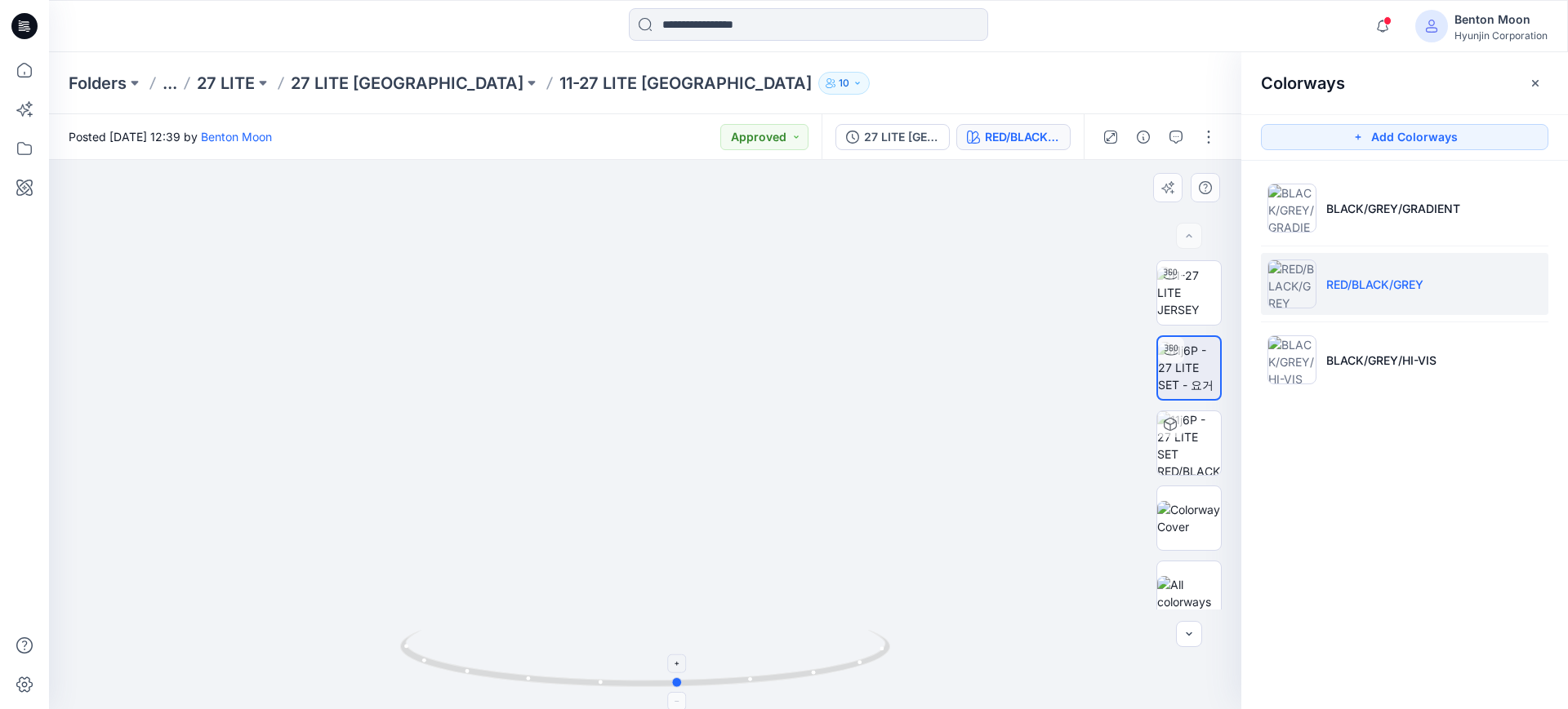
click at [554, 665] on icon at bounding box center [647, 661] width 494 height 61
drag, startPoint x: 484, startPoint y: 680, endPoint x: 520, endPoint y: 683, distance: 36.1
click at [520, 683] on icon at bounding box center [647, 661] width 494 height 61
drag, startPoint x: 503, startPoint y: 688, endPoint x: 541, endPoint y: 691, distance: 38.1
click at [541, 691] on icon at bounding box center [647, 661] width 494 height 61
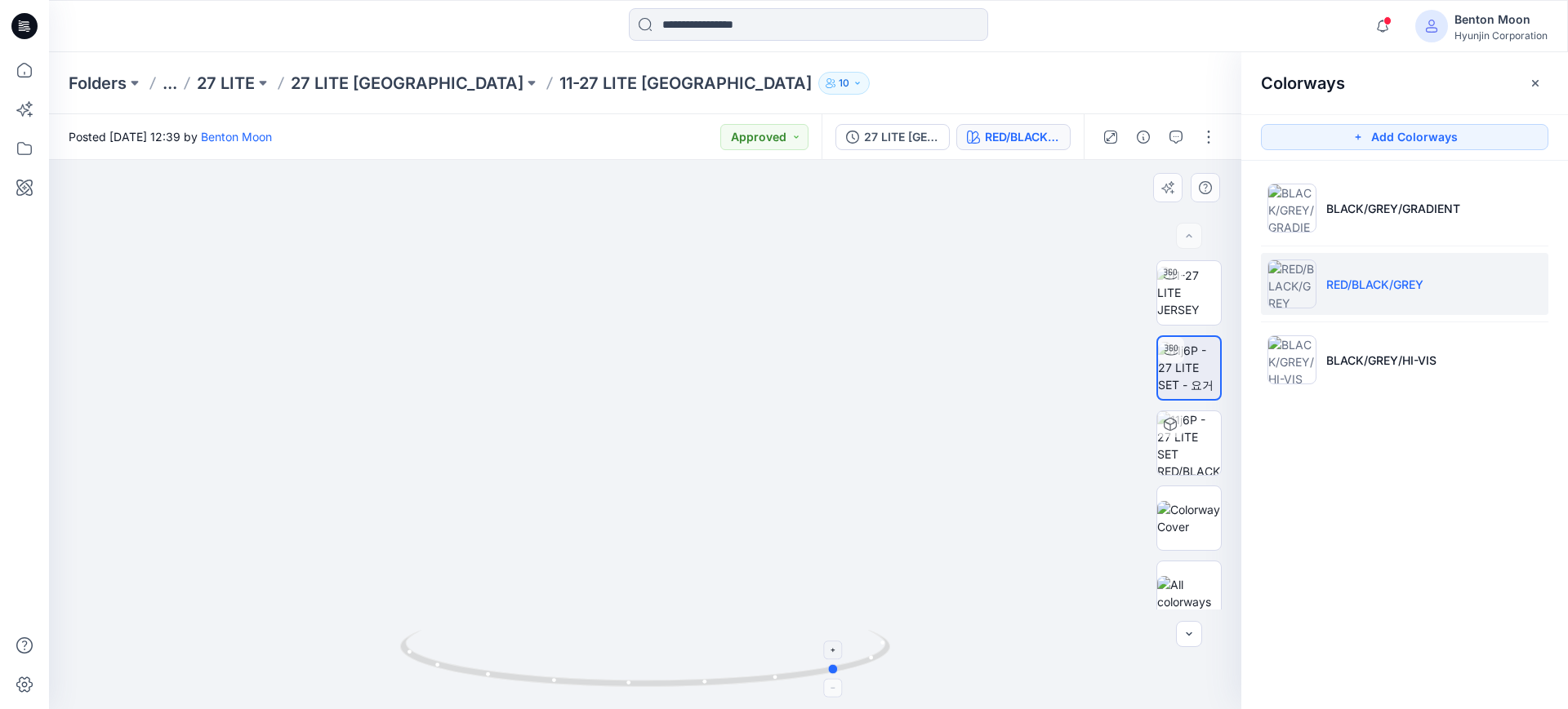
drag, startPoint x: 480, startPoint y: 673, endPoint x: 553, endPoint y: 668, distance: 73.2
click at [553, 668] on icon at bounding box center [647, 661] width 494 height 61
click at [1347, 212] on p "BLACK/GREY/GRADIENT" at bounding box center [1393, 208] width 134 height 17
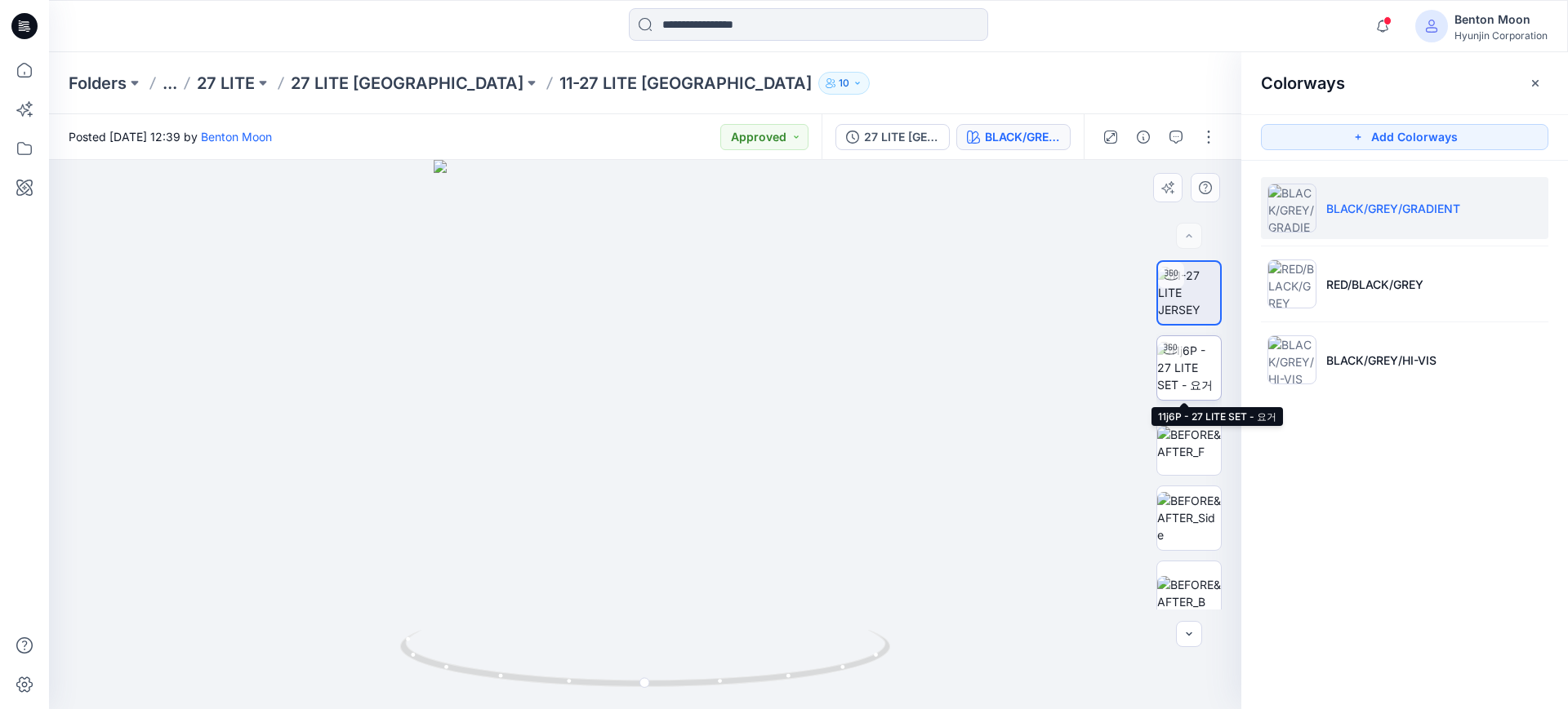
click at [1184, 378] on img at bounding box center [1189, 367] width 64 height 51
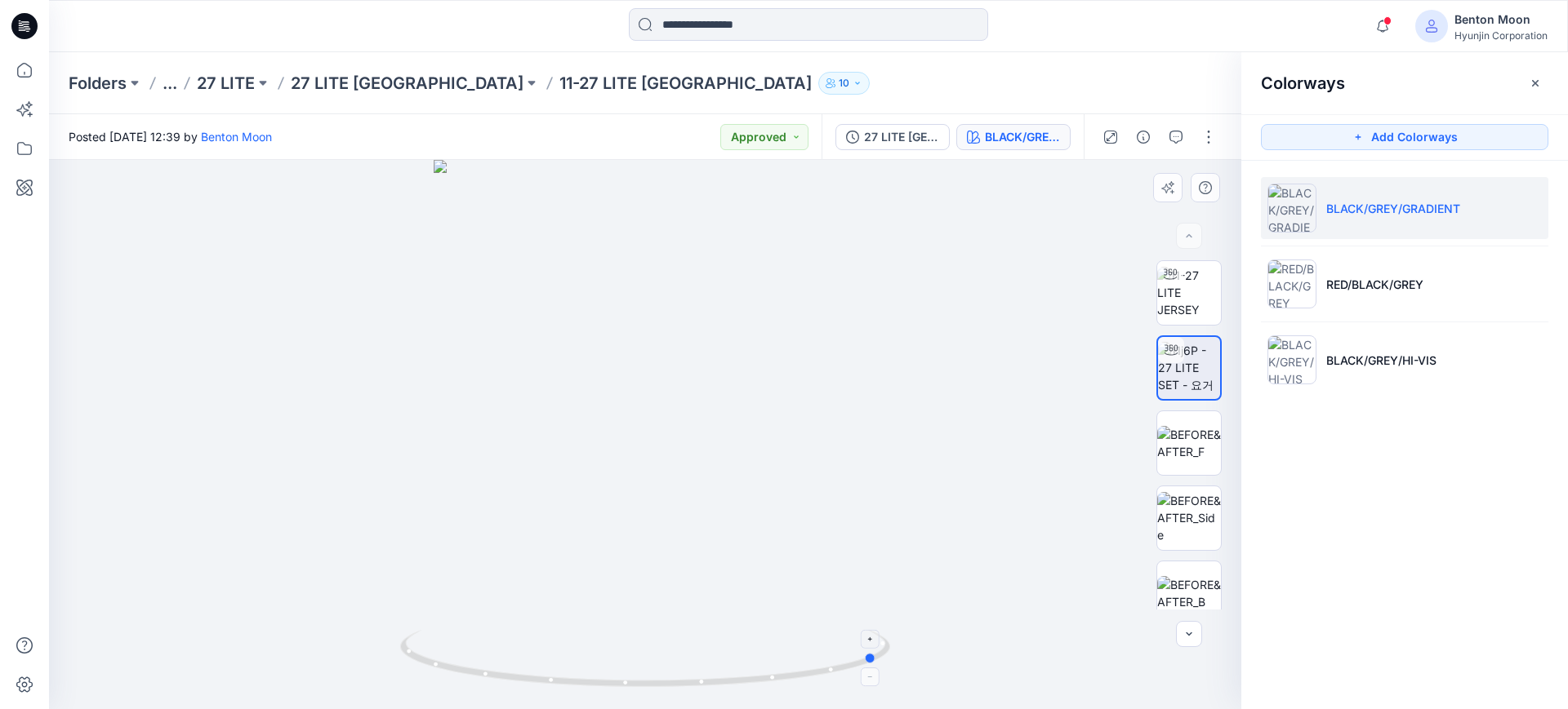
drag, startPoint x: 433, startPoint y: 673, endPoint x: 666, endPoint y: 661, distance: 233.3
click at [666, 661] on icon at bounding box center [647, 661] width 494 height 61
click at [1195, 292] on img at bounding box center [1189, 293] width 64 height 51
drag, startPoint x: 428, startPoint y: 680, endPoint x: 635, endPoint y: 647, distance: 209.6
click at [635, 647] on icon at bounding box center [647, 661] width 494 height 61
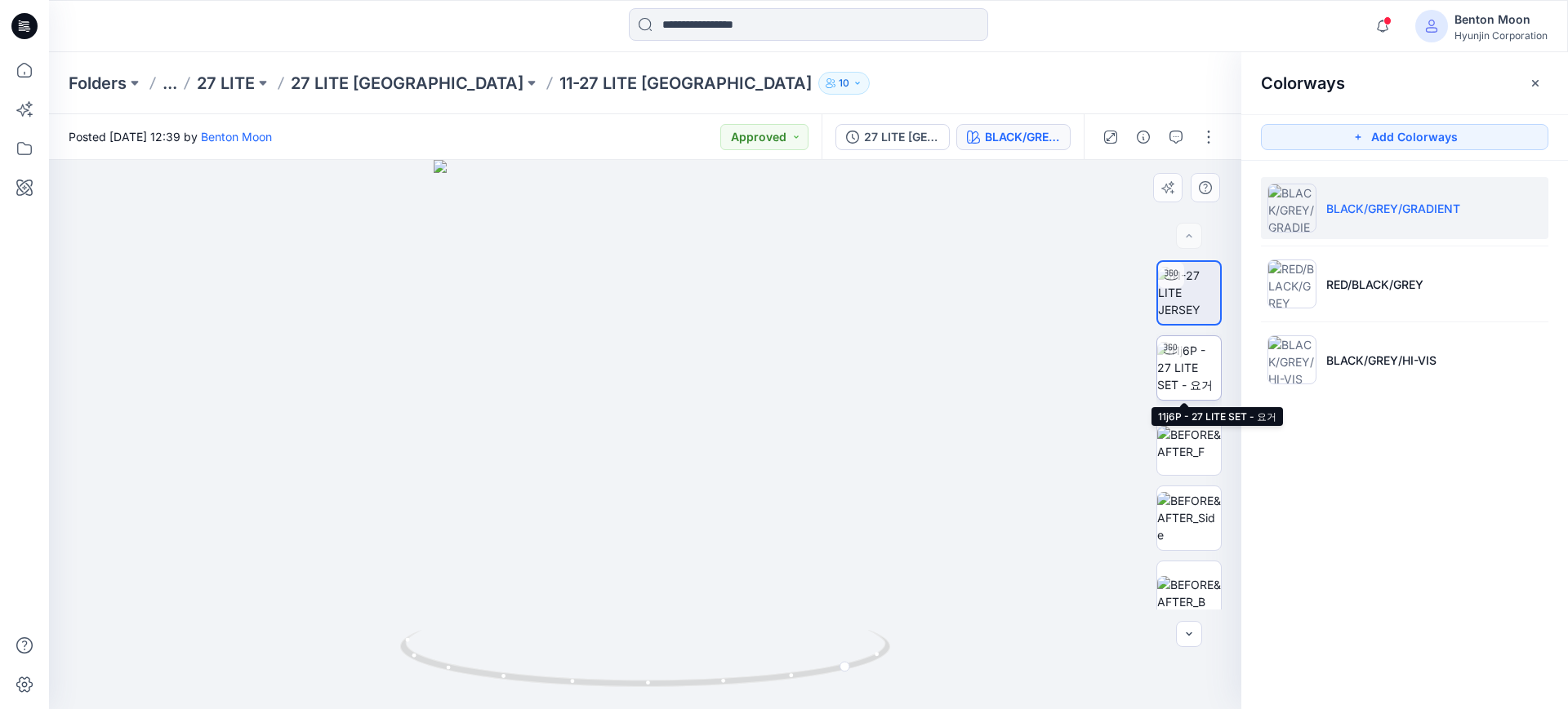
click at [1197, 371] on img at bounding box center [1189, 367] width 64 height 51
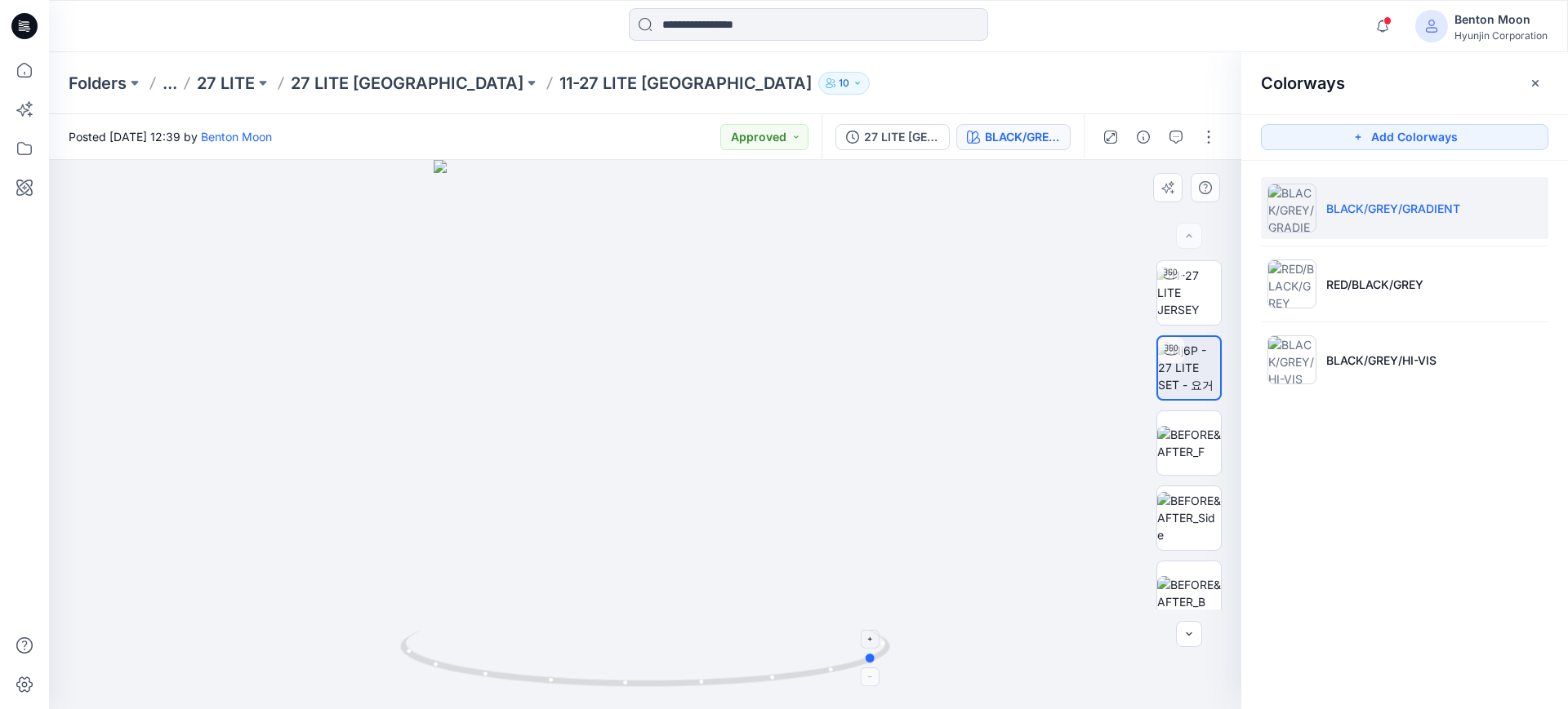
drag, startPoint x: 432, startPoint y: 658, endPoint x: 665, endPoint y: 679, distance: 233.9
click at [665, 679] on icon at bounding box center [647, 661] width 494 height 61
click at [1184, 295] on img at bounding box center [1189, 293] width 64 height 51
drag, startPoint x: 489, startPoint y: 536, endPoint x: 701, endPoint y: 537, distance: 212.0
click at [701, 537] on div at bounding box center [645, 435] width 1192 height 550
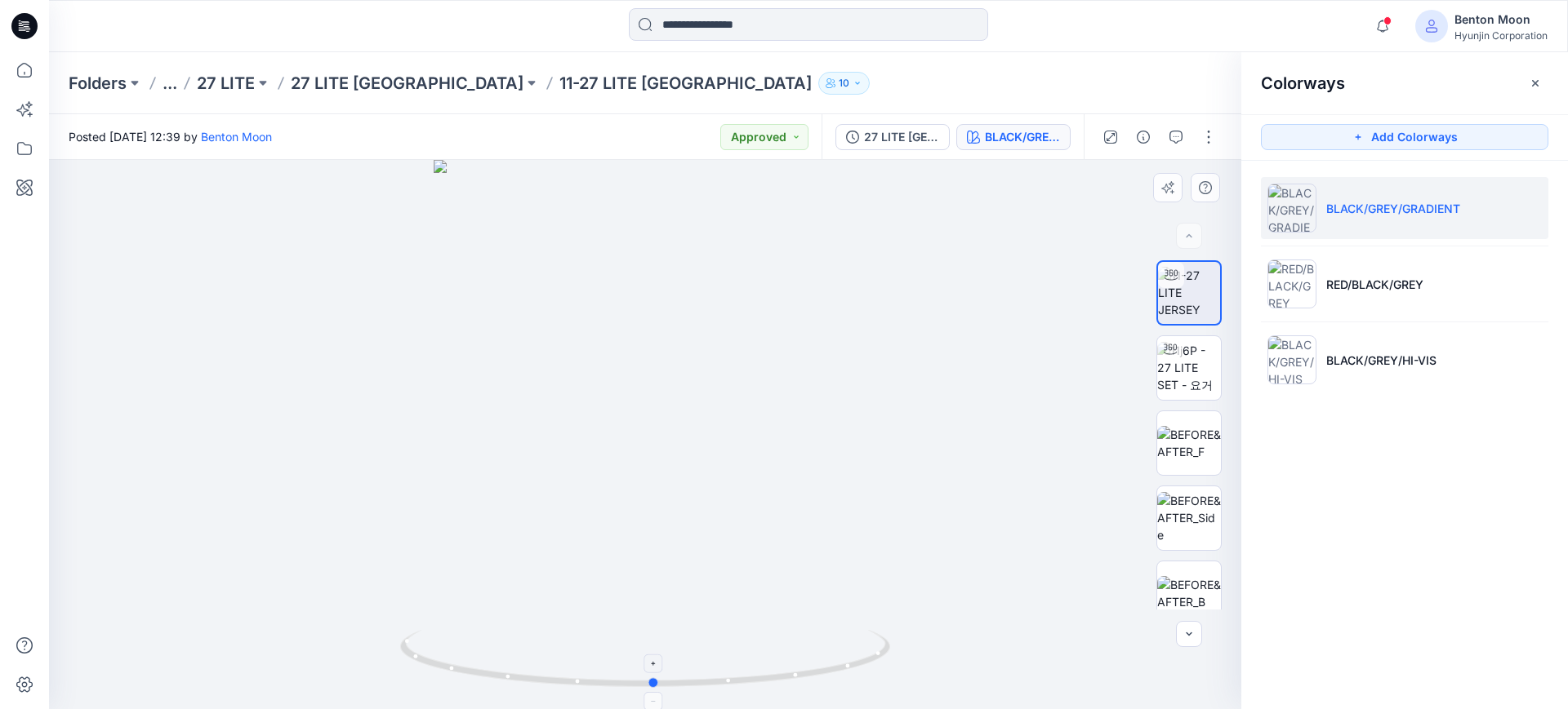
drag, startPoint x: 425, startPoint y: 680, endPoint x: 712, endPoint y: 648, distance: 288.8
click at [712, 648] on icon at bounding box center [647, 661] width 494 height 61
drag, startPoint x: 420, startPoint y: 669, endPoint x: 768, endPoint y: 641, distance: 349.1
click at [768, 641] on icon at bounding box center [647, 661] width 494 height 61
drag, startPoint x: 840, startPoint y: 668, endPoint x: 770, endPoint y: 694, distance: 74.7
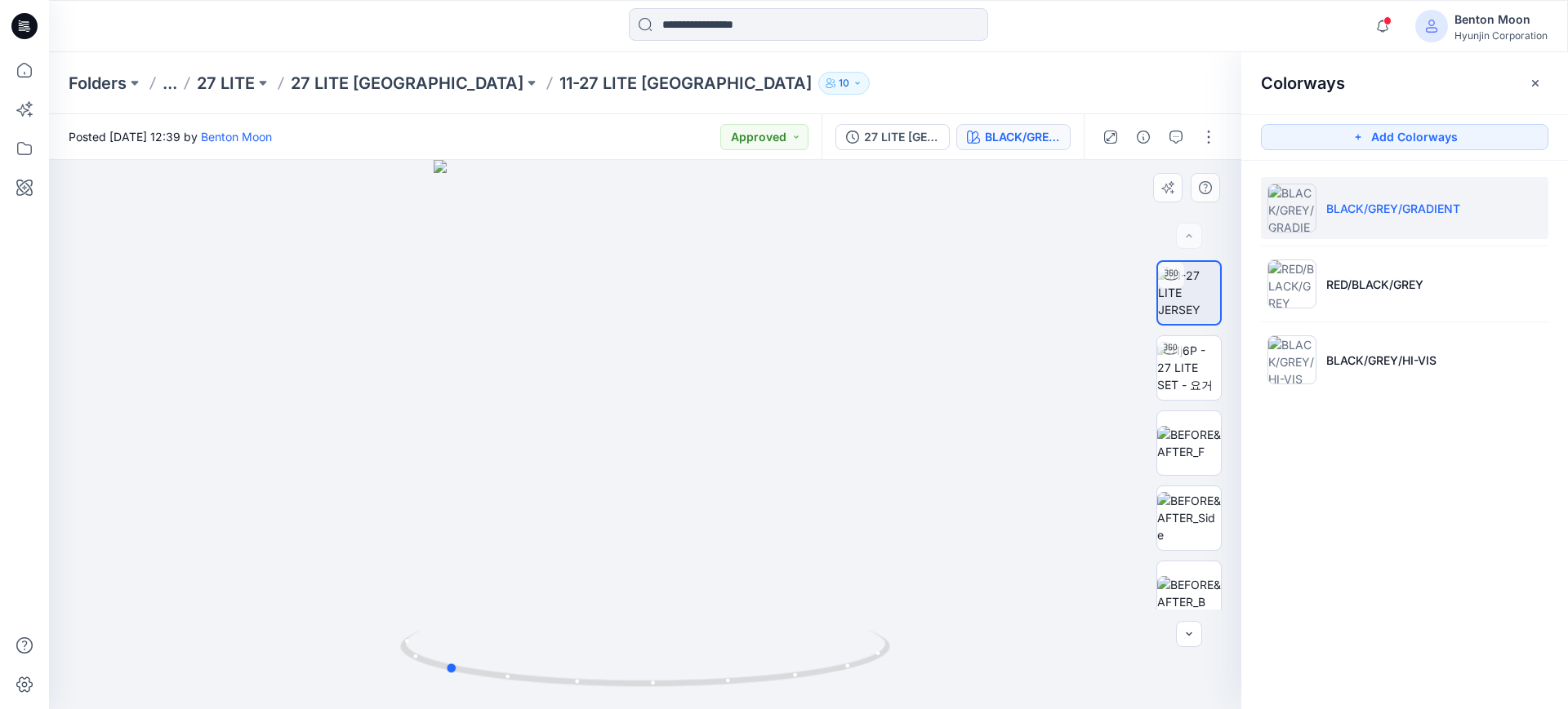
click at [770, 694] on div at bounding box center [645, 435] width 1192 height 550
drag, startPoint x: 481, startPoint y: 681, endPoint x: 698, endPoint y: 682, distance: 217.0
click at [698, 682] on icon at bounding box center [647, 661] width 494 height 61
click at [1201, 371] on img at bounding box center [1189, 367] width 64 height 51
drag, startPoint x: 446, startPoint y: 675, endPoint x: 668, endPoint y: 671, distance: 222.0
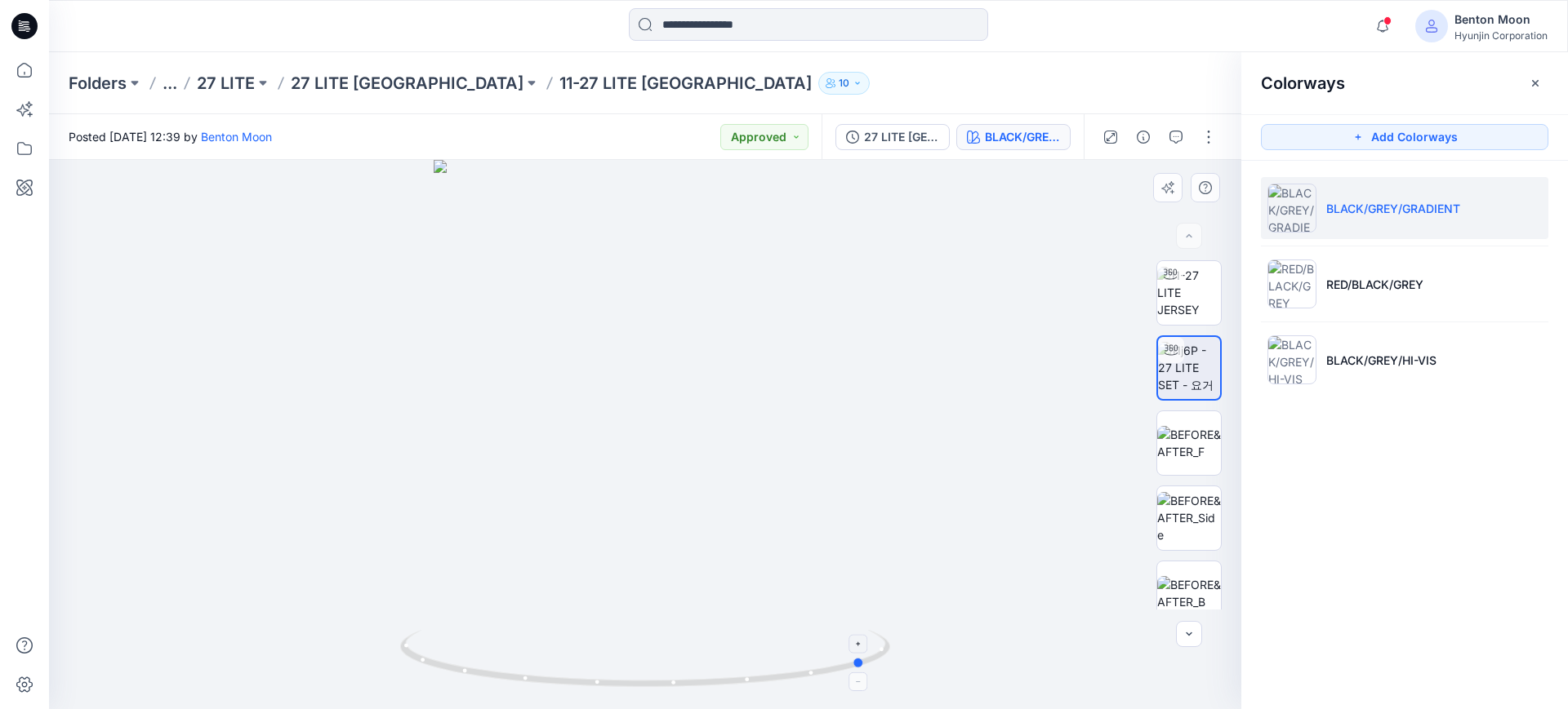
click at [668, 671] on icon at bounding box center [647, 661] width 494 height 61
